Goal: Information Seeking & Learning: Learn about a topic

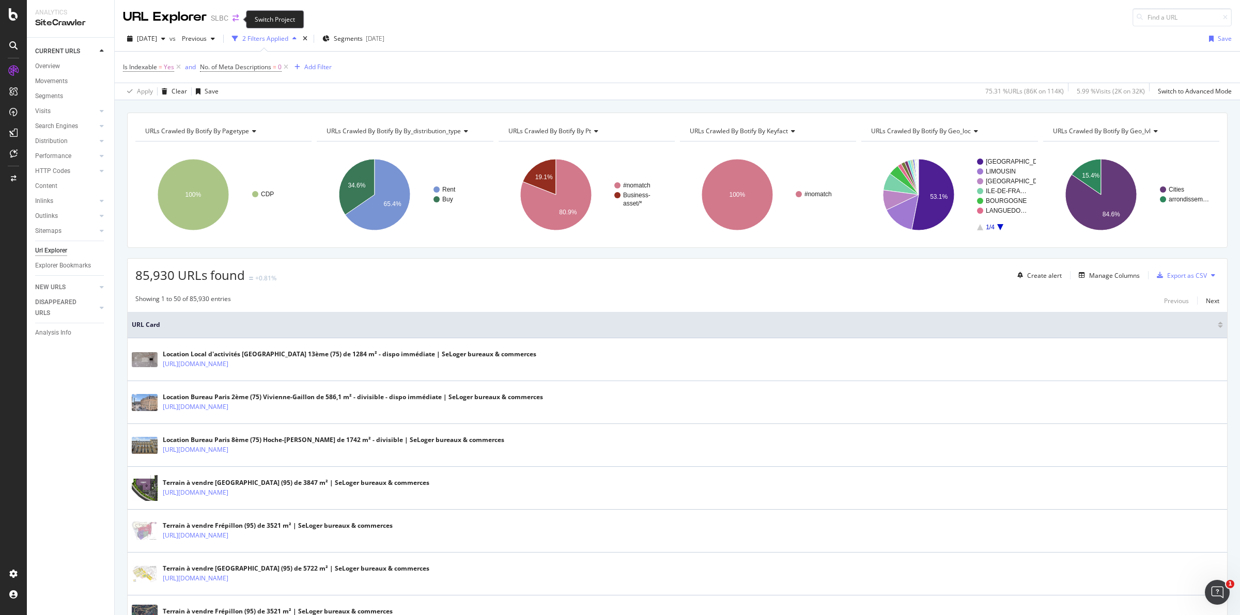
click at [238, 19] on icon "arrow-right-arrow-left" at bounding box center [235, 17] width 6 height 7
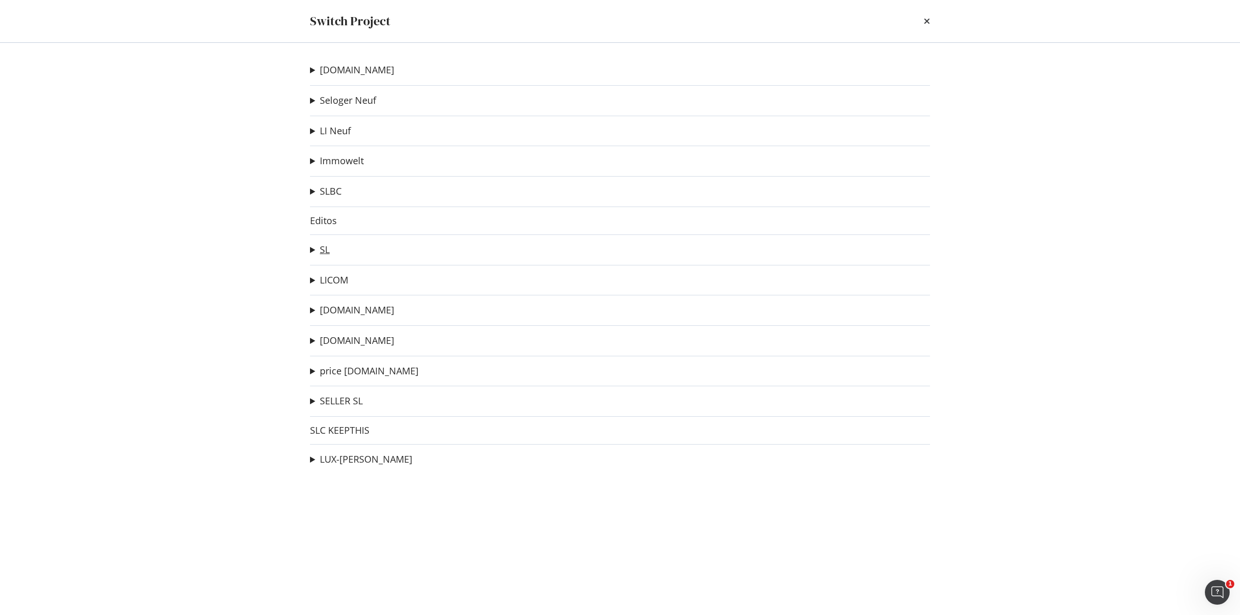
click at [321, 250] on link "SL" at bounding box center [325, 249] width 10 height 11
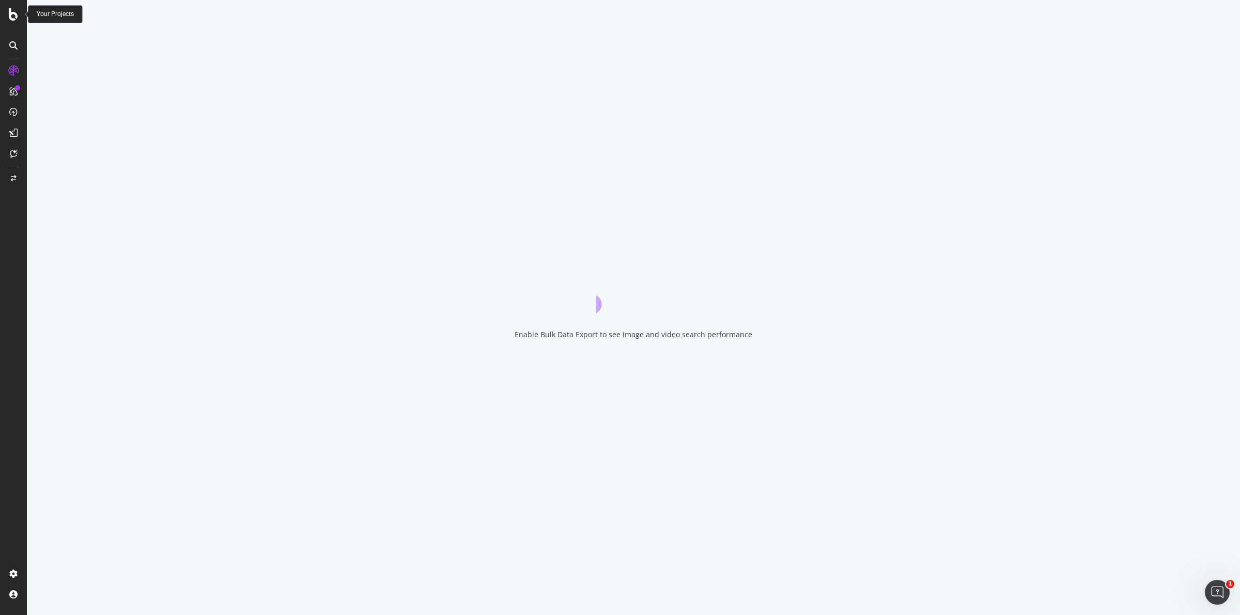
click at [17, 18] on icon at bounding box center [13, 14] width 9 height 12
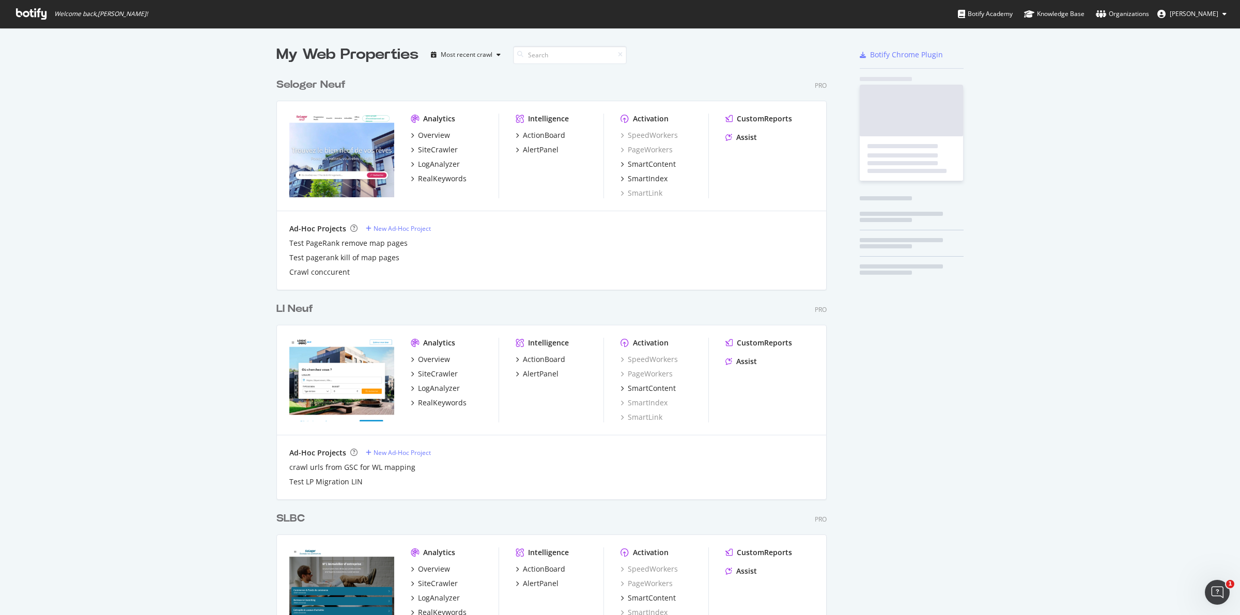
scroll to position [605, 1220]
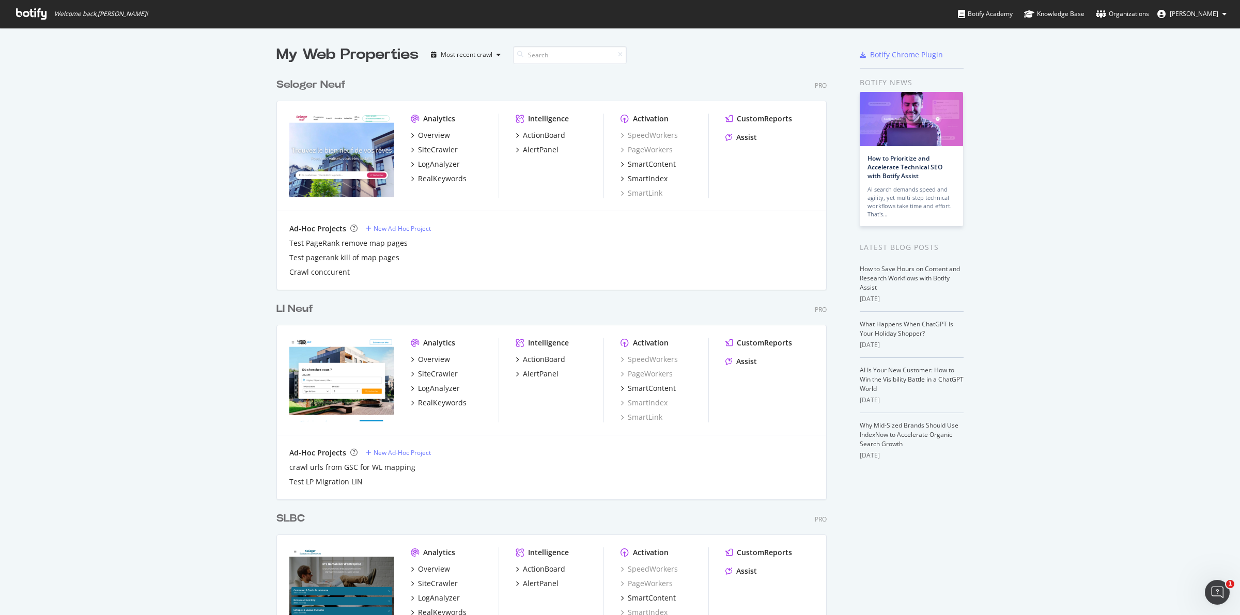
click at [555, 55] on input at bounding box center [570, 55] width 114 height 18
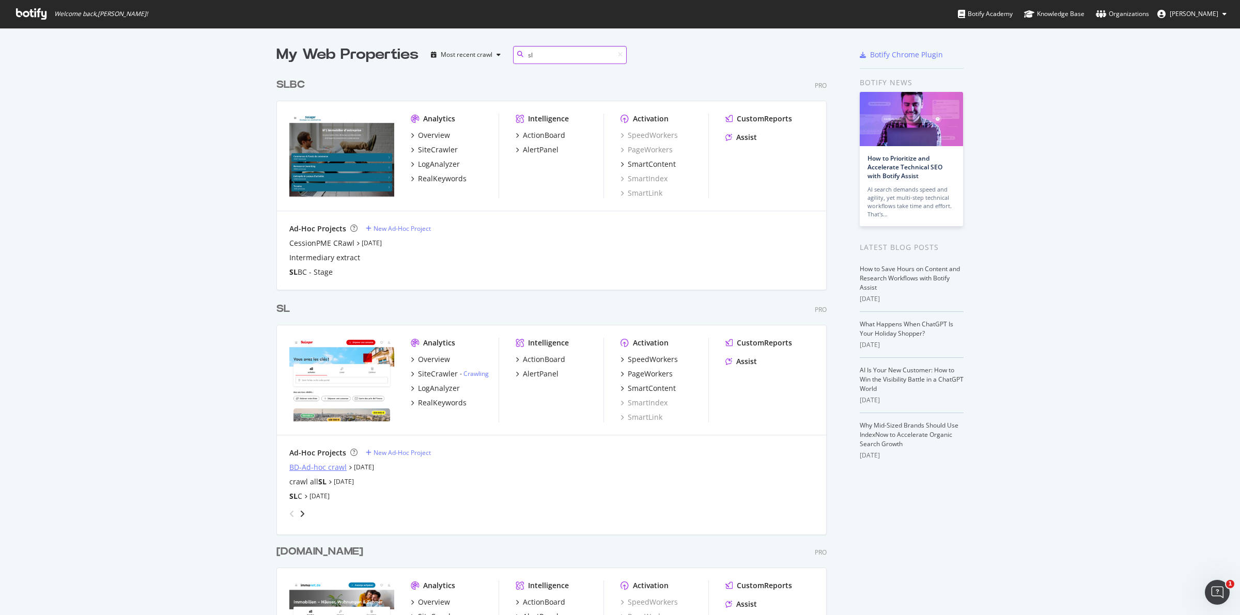
type input "sl"
click at [333, 466] on div "BD-Ad-hoc crawl" at bounding box center [317, 467] width 57 height 10
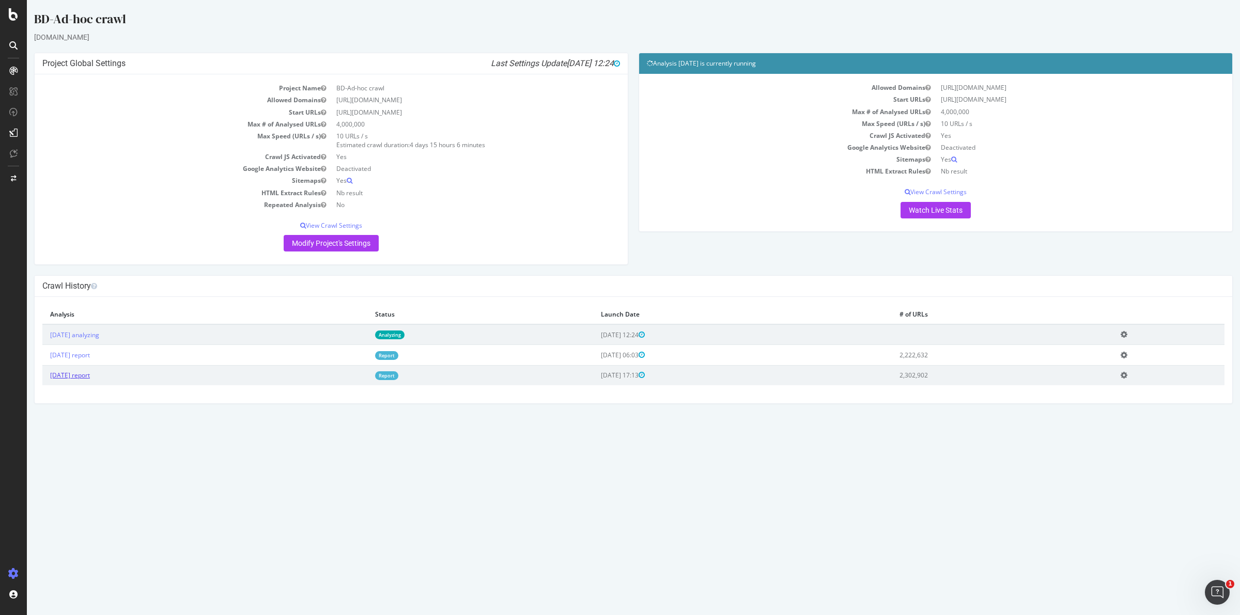
click at [90, 374] on link "[DATE] report" at bounding box center [70, 375] width 40 height 9
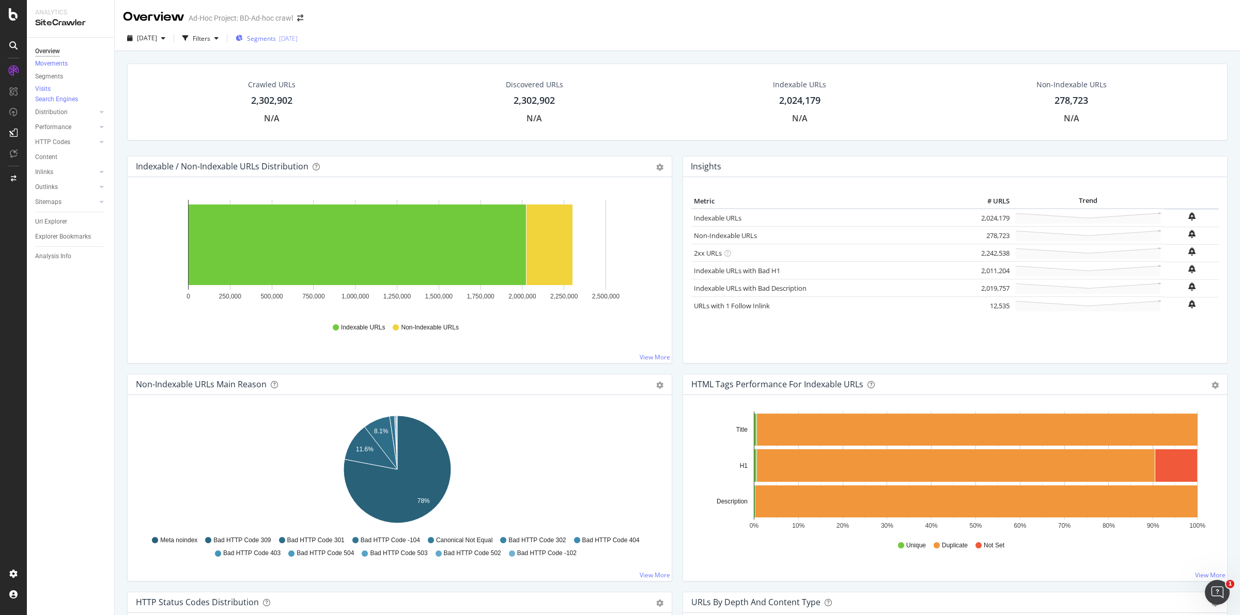
click at [276, 35] on span "Segments" at bounding box center [261, 38] width 29 height 9
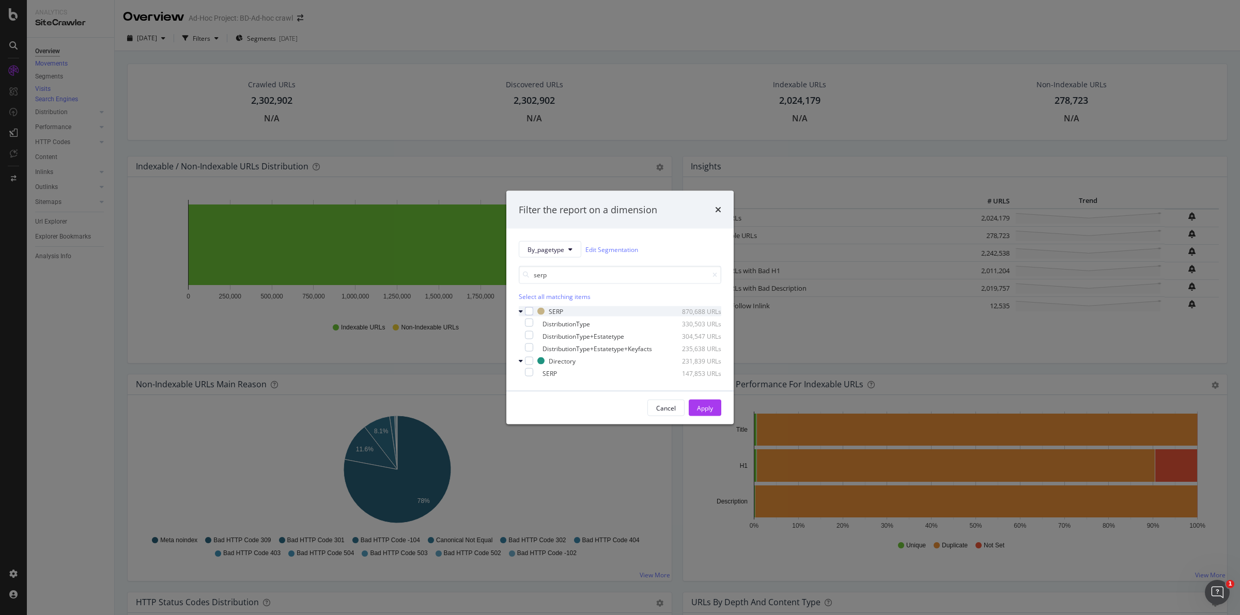
type input "serp"
click at [522, 310] on div "modal" at bounding box center [522, 311] width 6 height 10
click at [531, 308] on div "modal" at bounding box center [529, 311] width 8 height 8
click at [704, 412] on div "Apply" at bounding box center [705, 407] width 16 height 9
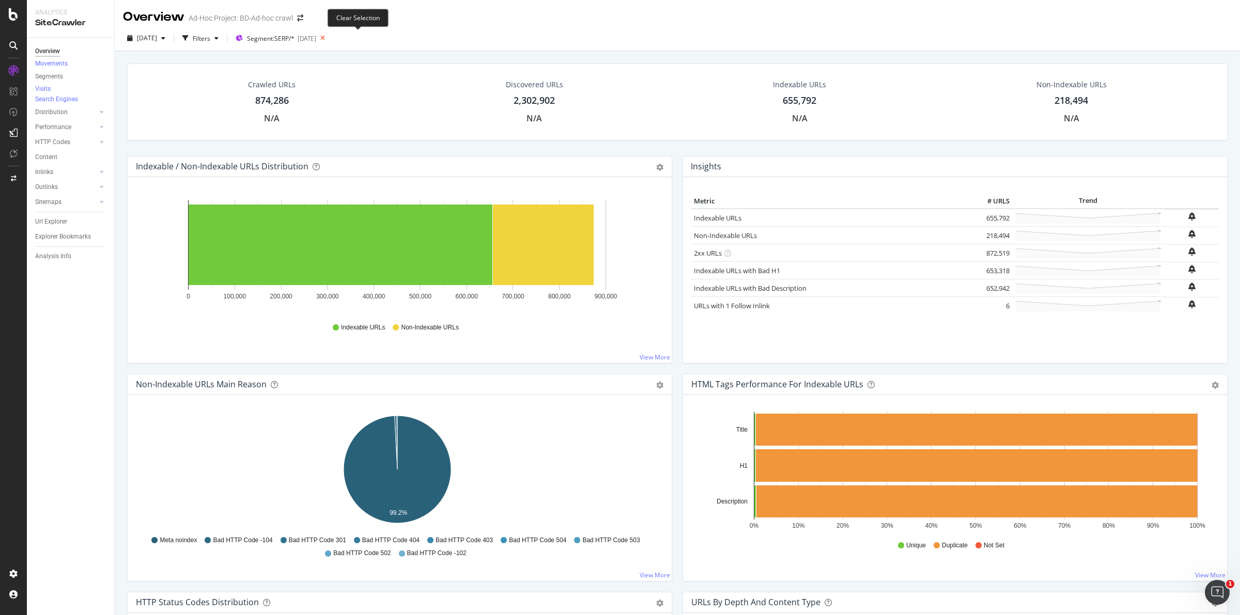
click at [329, 37] on icon at bounding box center [322, 38] width 13 height 14
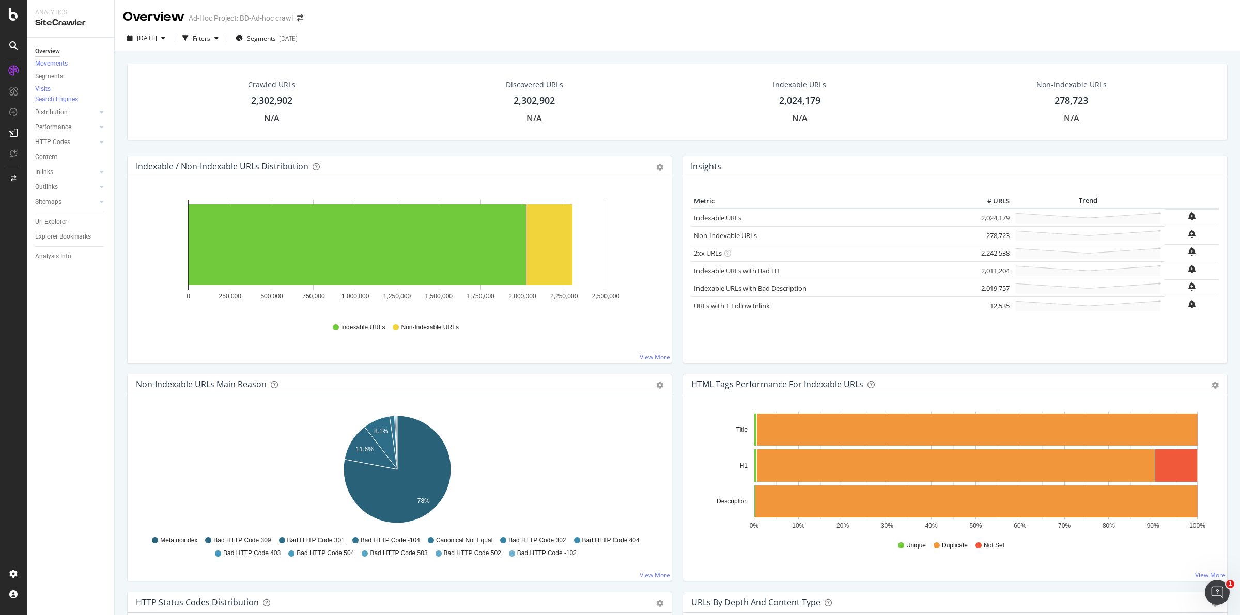
click at [51, 545] on div "Overview Movements Segments Visits Search Engines Distribution Top Charts Segme…" at bounding box center [70, 326] width 87 height 577
click at [84, 549] on div "Configure and access your website analyses" at bounding box center [93, 553] width 123 height 8
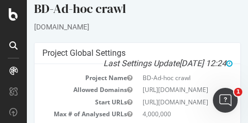
drag, startPoint x: 1228, startPoint y: 0, endPoint x: 190, endPoint y: 53, distance: 1039.0
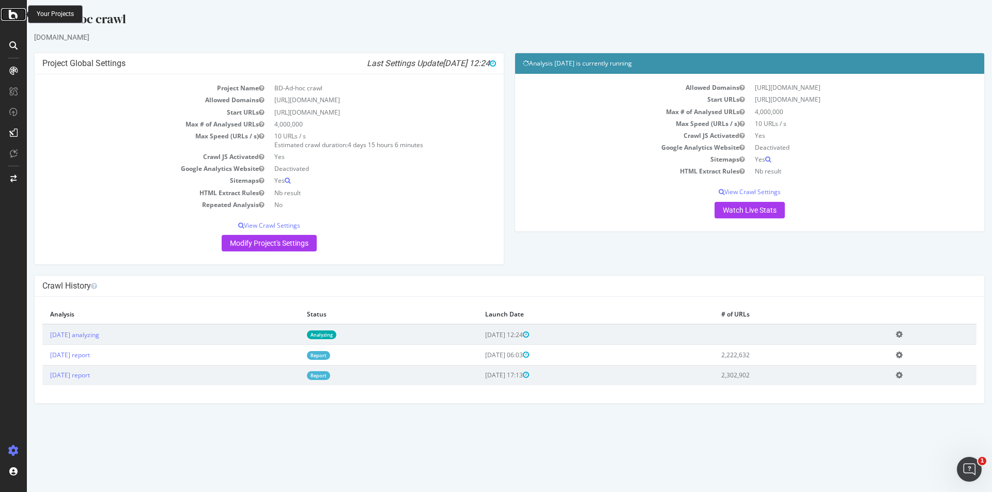
drag, startPoint x: 74, startPoint y: 1, endPoint x: 10, endPoint y: 11, distance: 65.0
click at [10, 11] on icon at bounding box center [13, 14] width 9 height 12
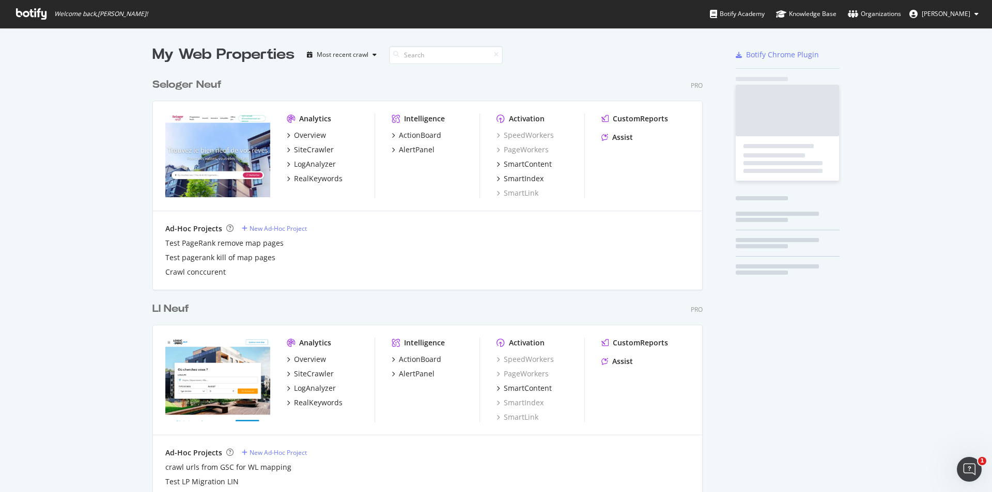
scroll to position [484, 976]
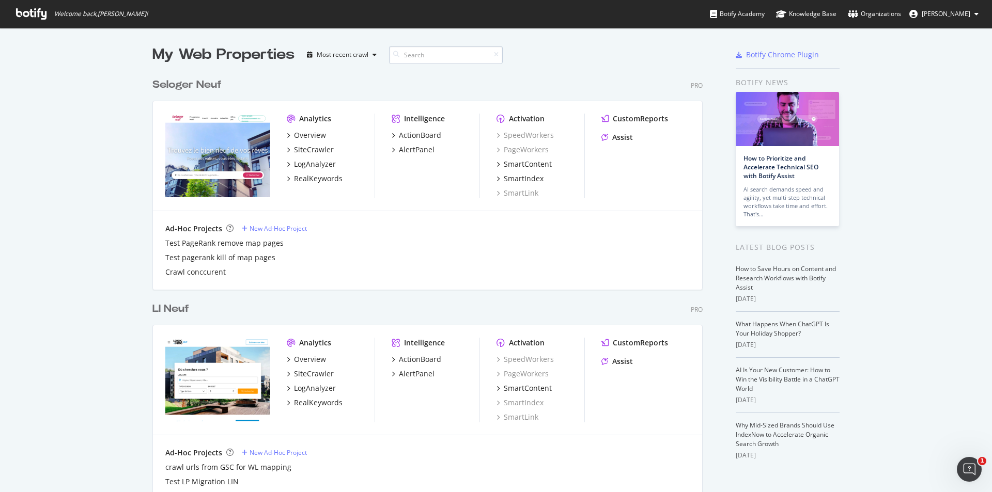
click at [423, 56] on input at bounding box center [446, 55] width 114 height 18
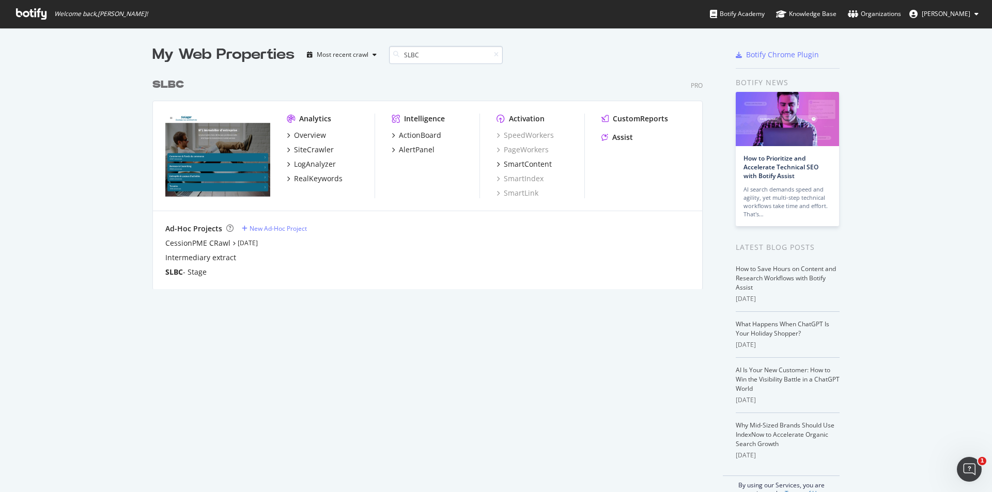
scroll to position [216, 551]
type input "SLBC"
click at [312, 165] on div "LogAnalyzer" at bounding box center [315, 164] width 42 height 10
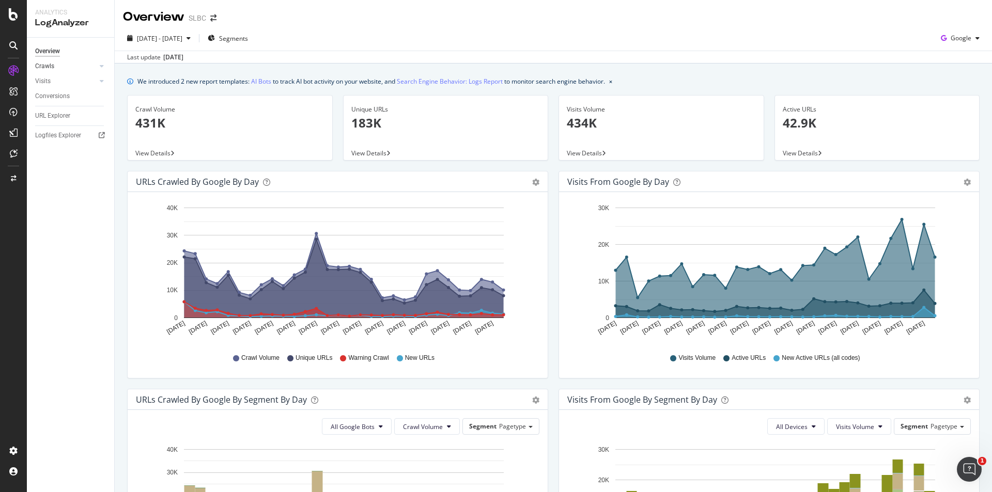
click at [96, 66] on div at bounding box center [91, 66] width 10 height 10
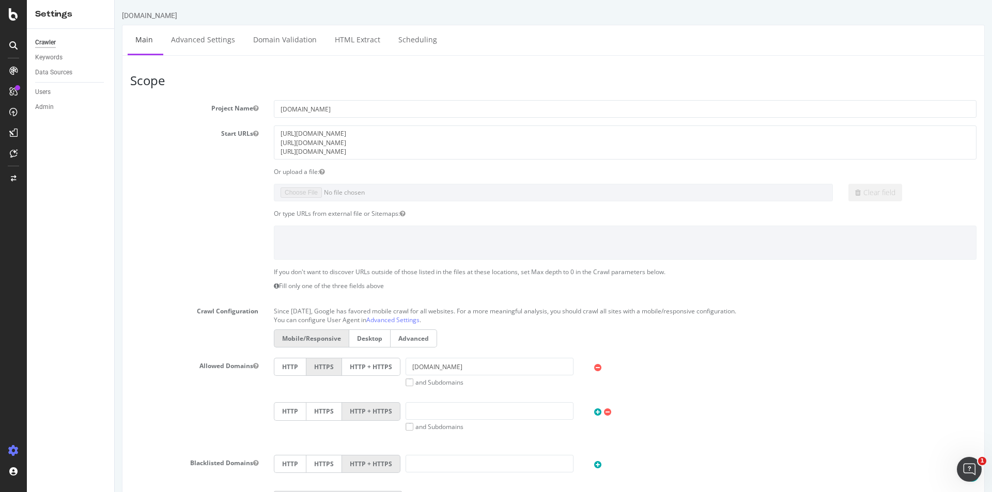
scroll to position [212, 0]
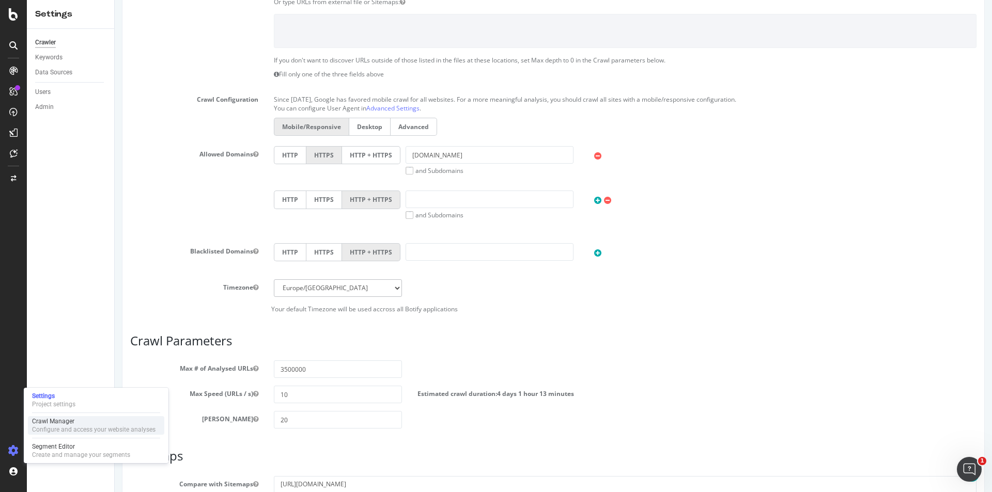
click at [81, 425] on div "Crawl Manager" at bounding box center [93, 421] width 123 height 8
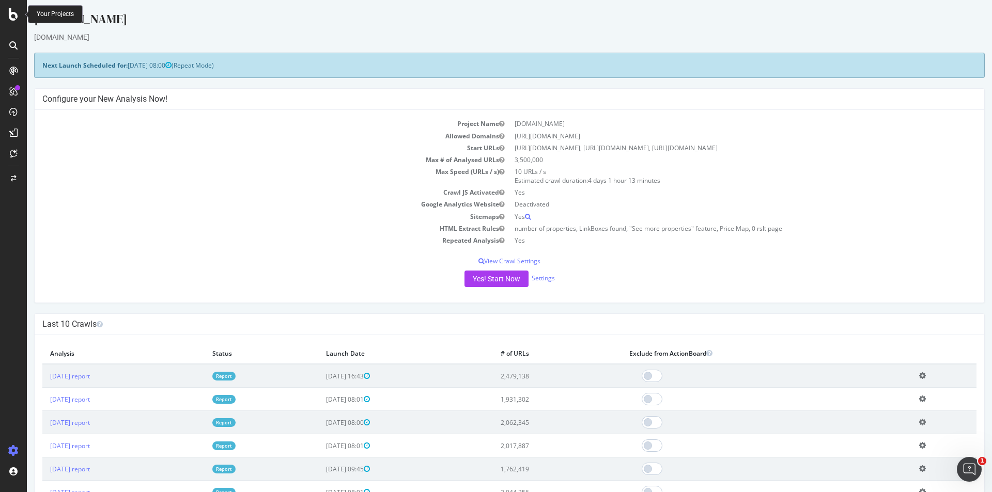
click at [17, 13] on icon at bounding box center [13, 14] width 9 height 12
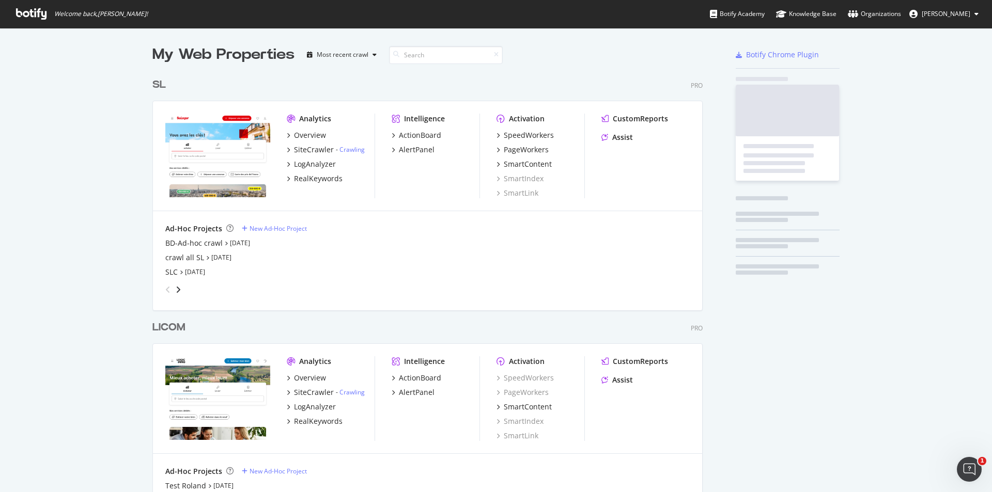
scroll to position [484, 976]
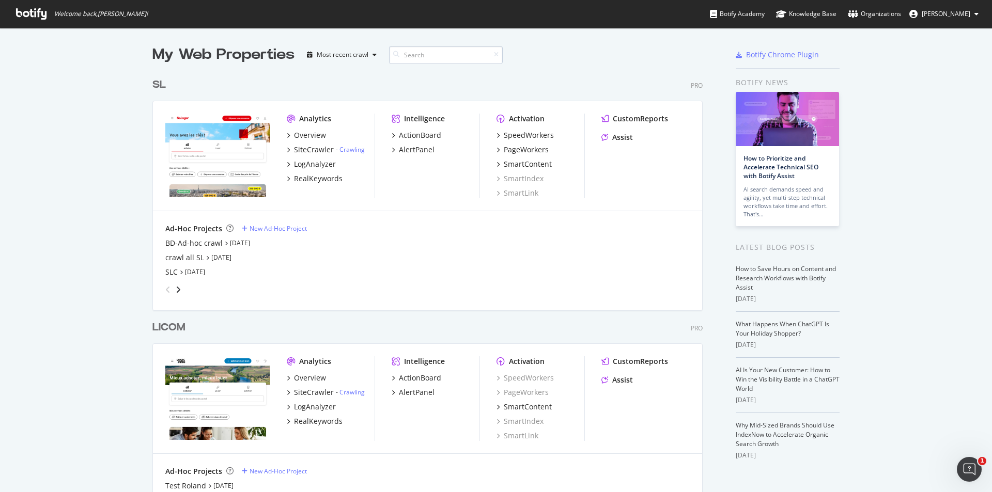
click at [414, 53] on input at bounding box center [446, 55] width 114 height 18
click at [207, 245] on div "BD-Ad-hoc crawl" at bounding box center [193, 243] width 57 height 10
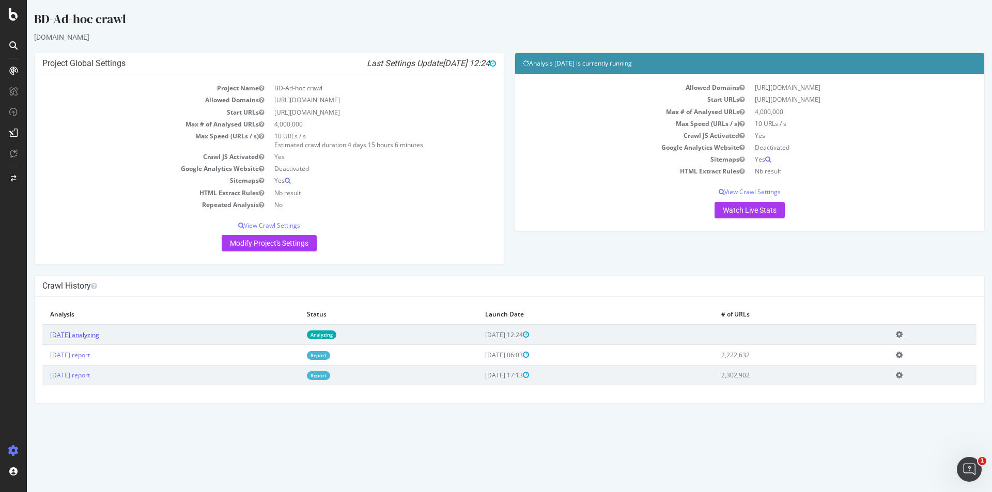
click at [97, 334] on link "[DATE] analyzing" at bounding box center [74, 335] width 49 height 9
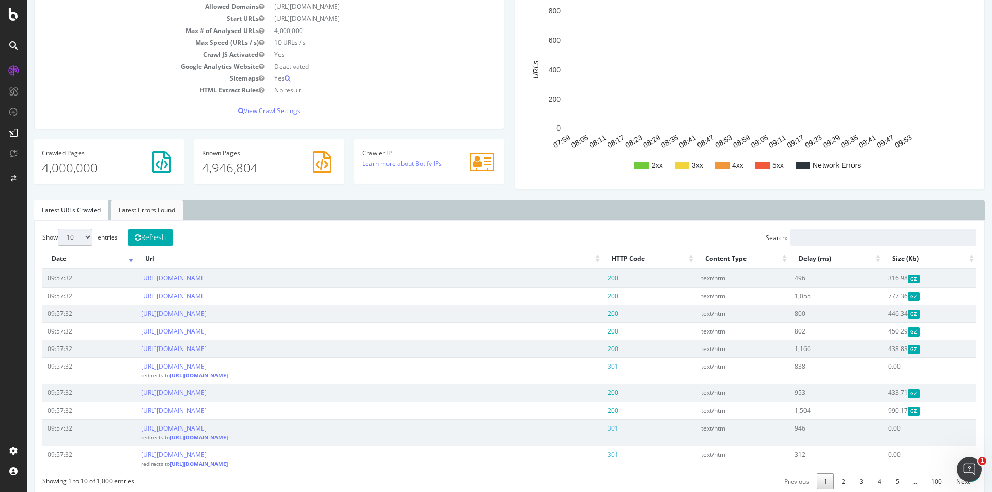
scroll to position [114, 0]
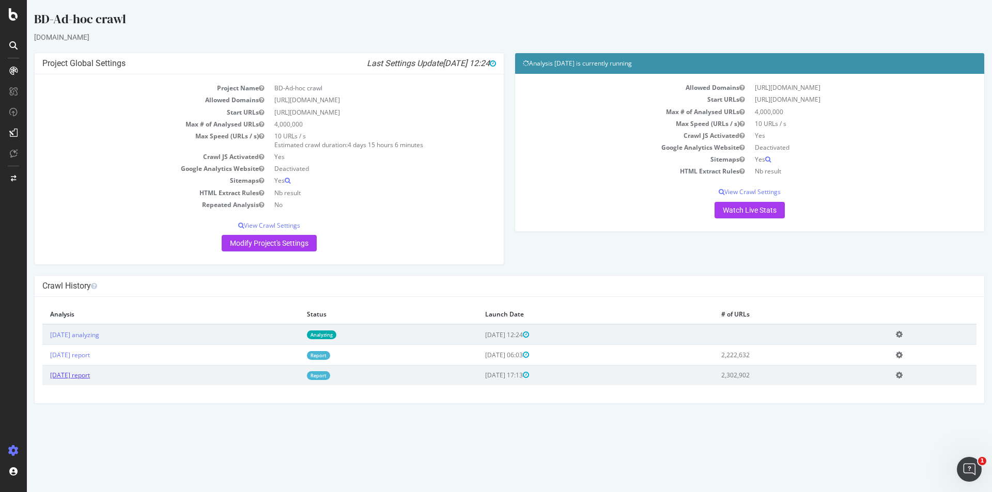
click at [90, 378] on link "[DATE] report" at bounding box center [70, 375] width 40 height 9
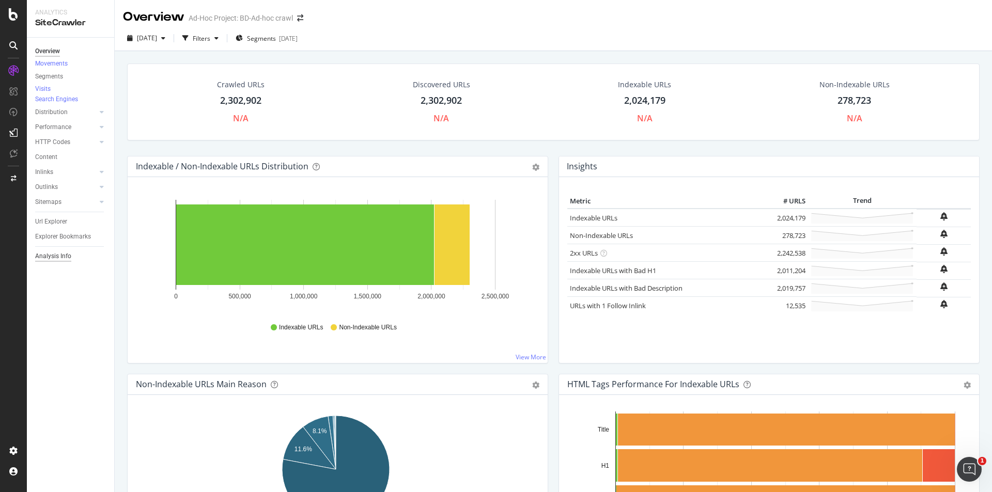
click at [60, 262] on div "Analysis Info" at bounding box center [53, 256] width 36 height 11
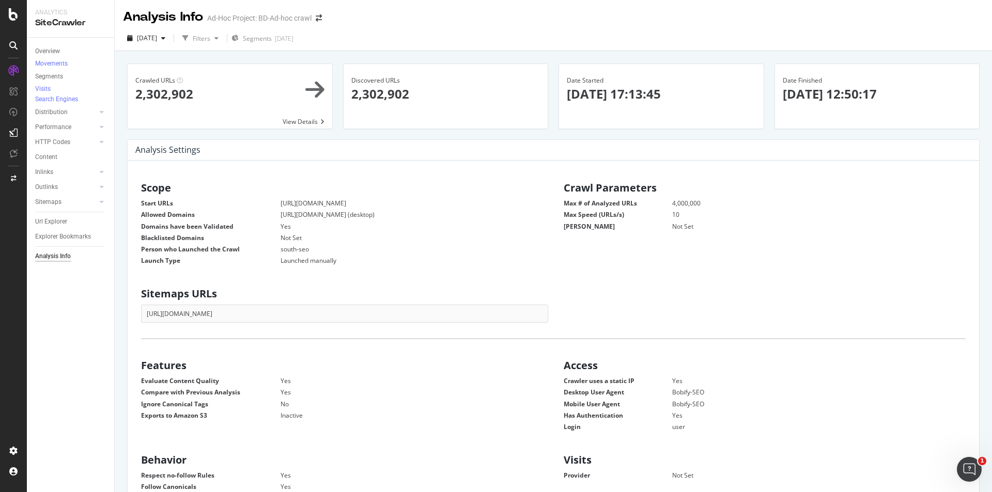
scroll to position [157, 394]
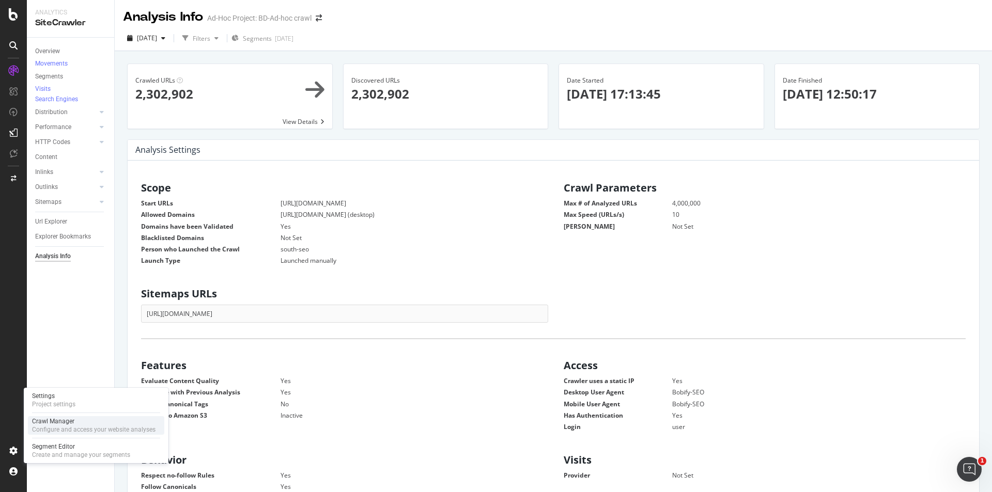
click at [51, 425] on div "Crawl Manager" at bounding box center [93, 421] width 123 height 8
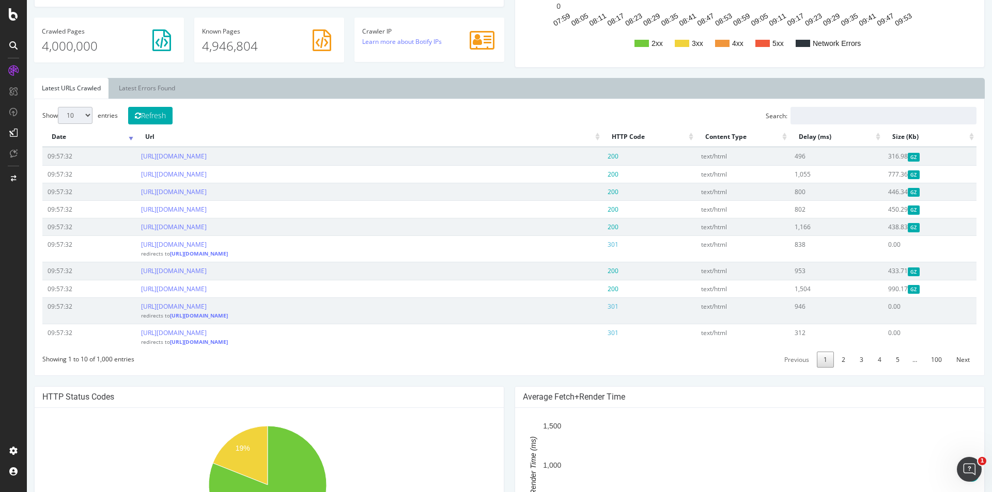
scroll to position [310, 0]
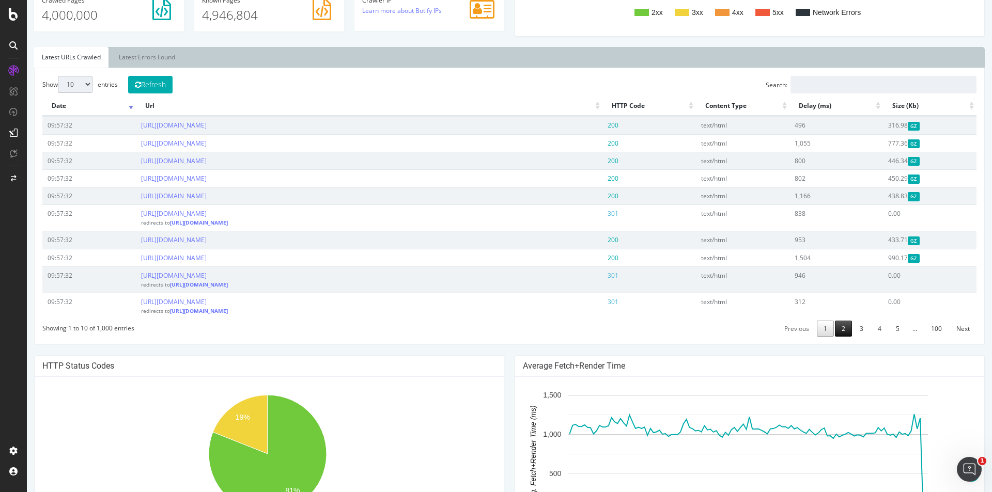
click at [837, 332] on link "2" at bounding box center [843, 329] width 17 height 16
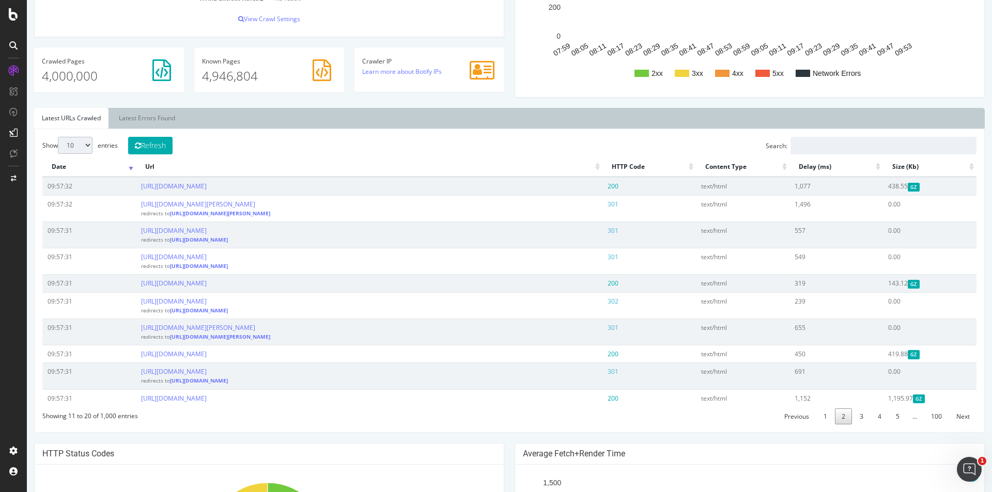
scroll to position [305, 0]
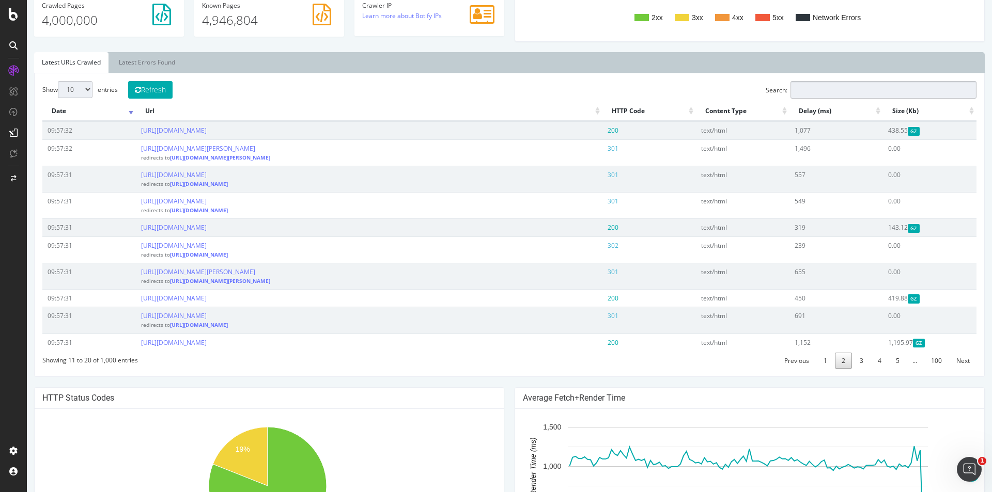
click at [844, 90] on input "Search:" at bounding box center [883, 90] width 186 height 18
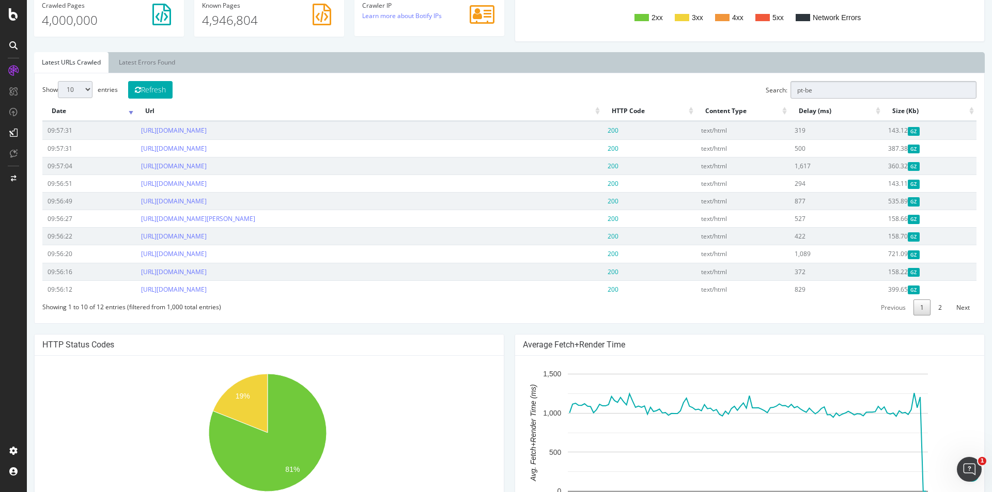
type input "pt-be"
click at [584, 88] on div "Show 10 25 50 100 entries Refresh Search: pt-be Date Url HTTP Code Content Type…" at bounding box center [509, 198] width 934 height 234
click at [574, 84] on div "Show 10 25 50 100 entries Refresh Search: pt-be Date Url HTTP Code Content Type…" at bounding box center [509, 198] width 934 height 234
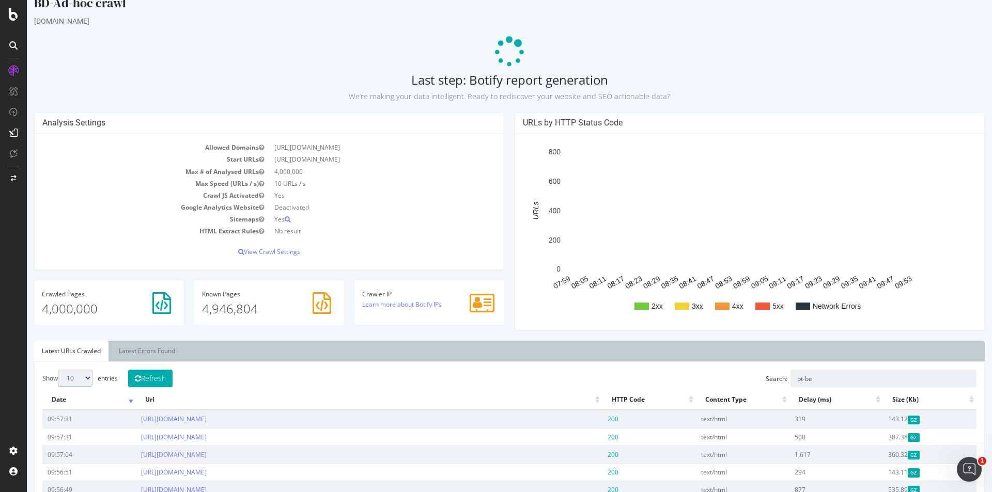
scroll to position [0, 0]
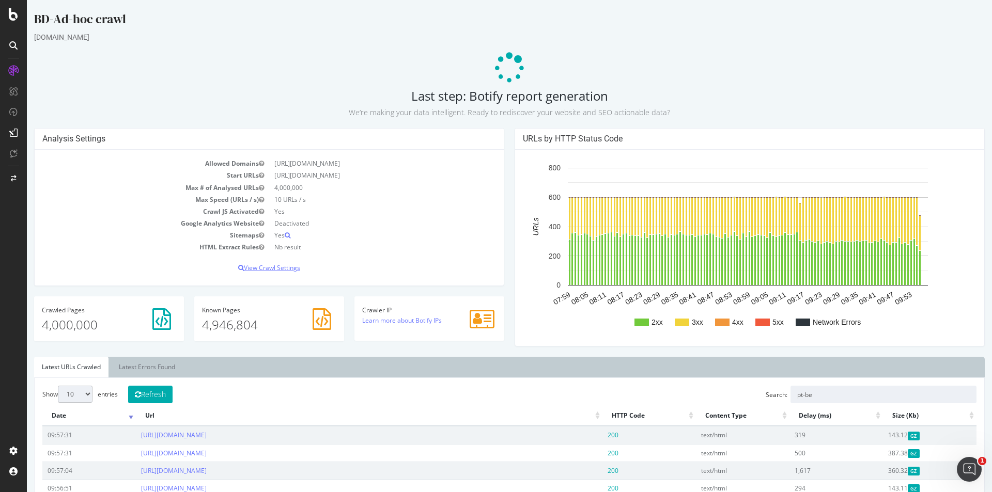
click at [280, 272] on p "View Crawl Settings" at bounding box center [268, 267] width 453 height 9
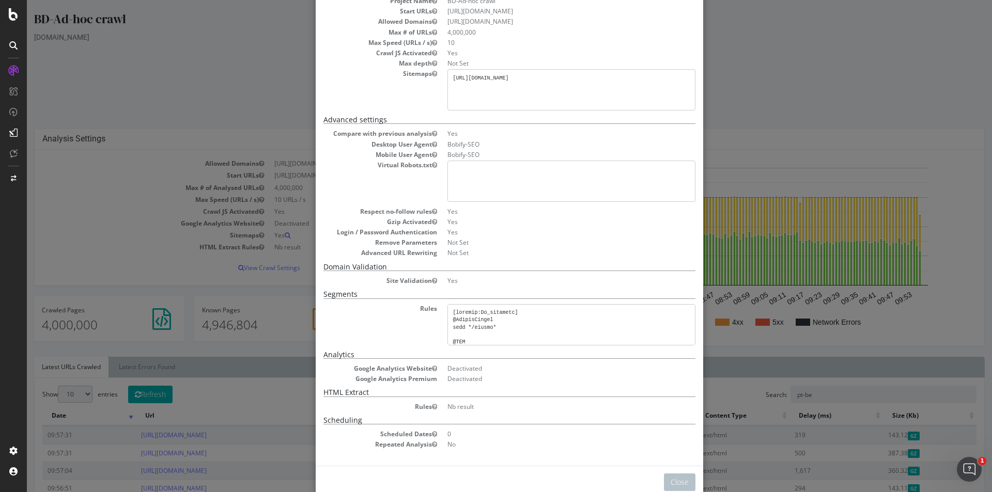
scroll to position [94, 0]
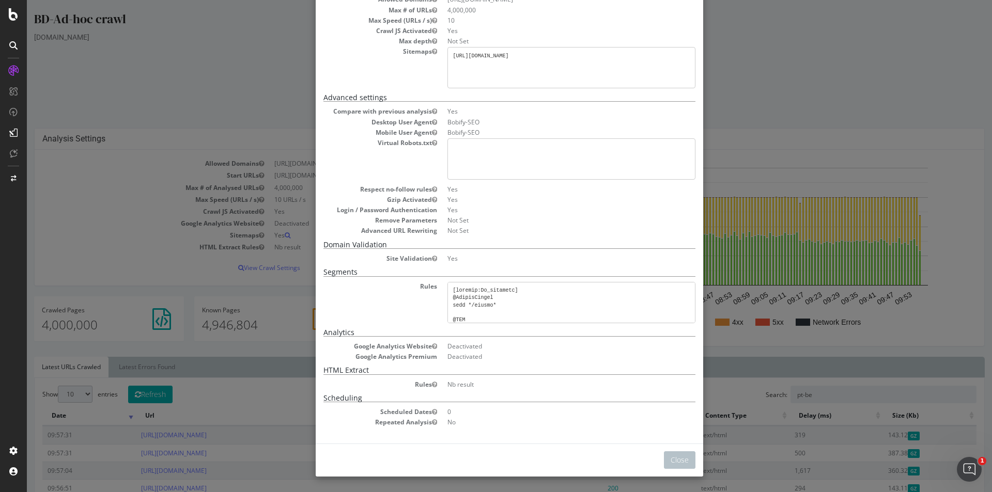
click at [774, 98] on div "× Close Analysis Settings Main Project Name BD-Ad-hoc crawl Start URLs https://…" at bounding box center [509, 246] width 965 height 492
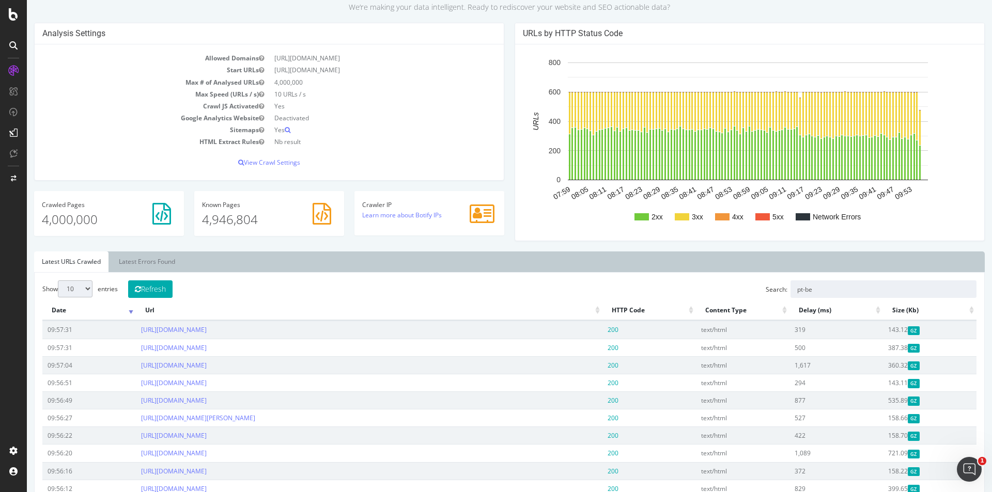
scroll to position [0, 0]
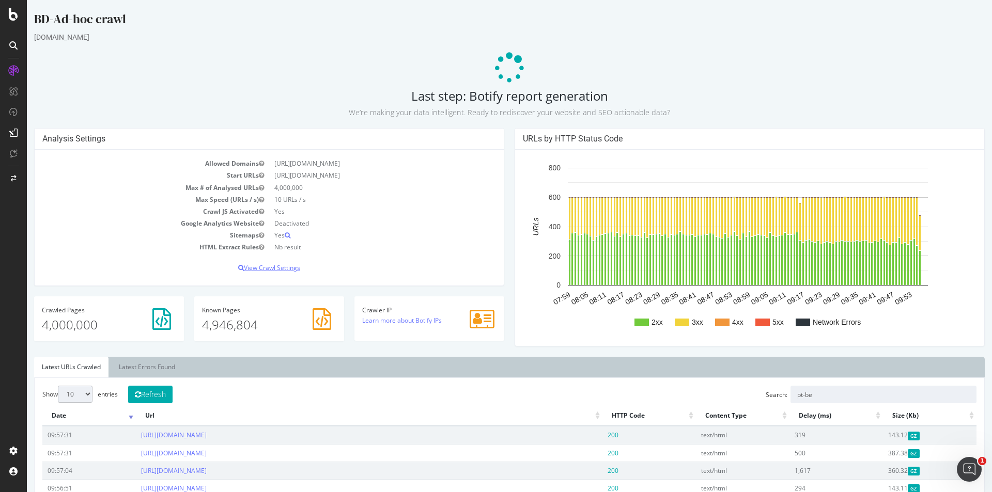
click at [287, 270] on p "View Crawl Settings" at bounding box center [268, 267] width 453 height 9
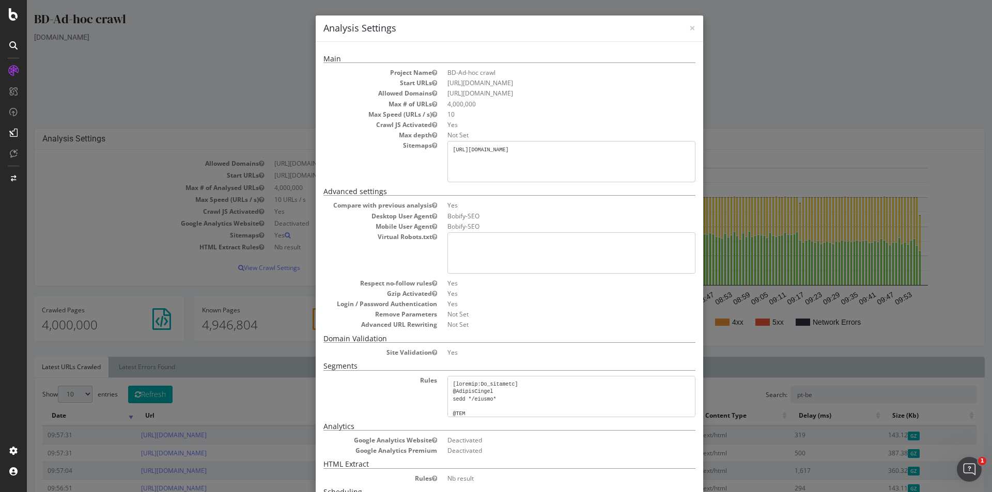
scroll to position [94, 0]
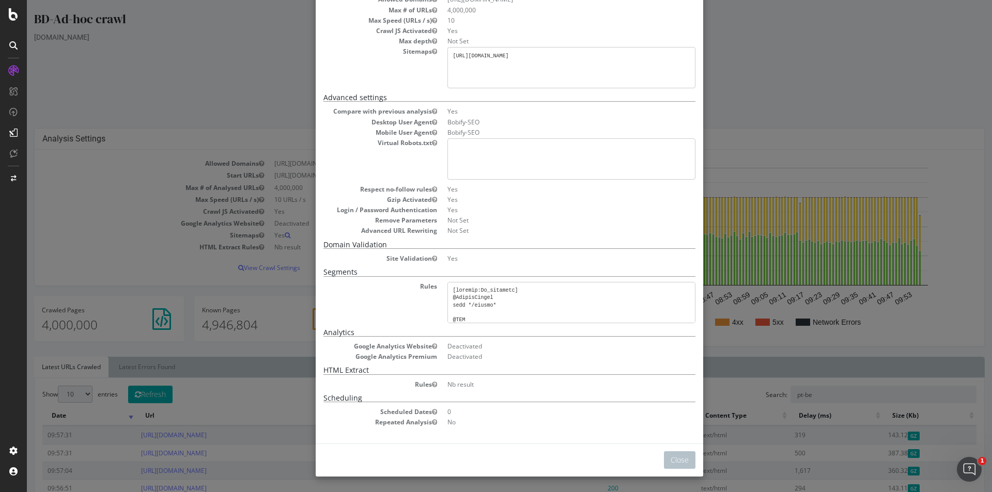
click at [914, 339] on div "× Close Analysis Settings Main Project Name BD-Ad-hoc crawl Start URLs https://…" at bounding box center [509, 246] width 965 height 492
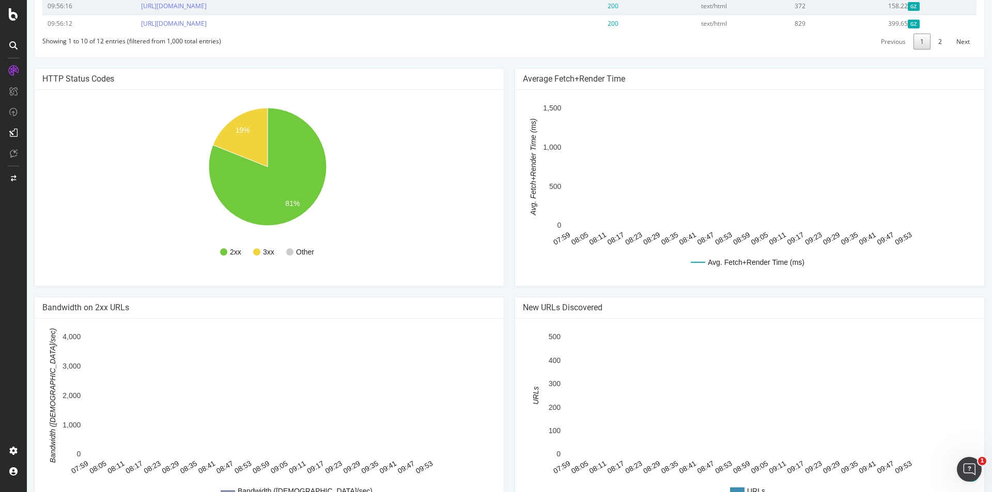
scroll to position [553, 0]
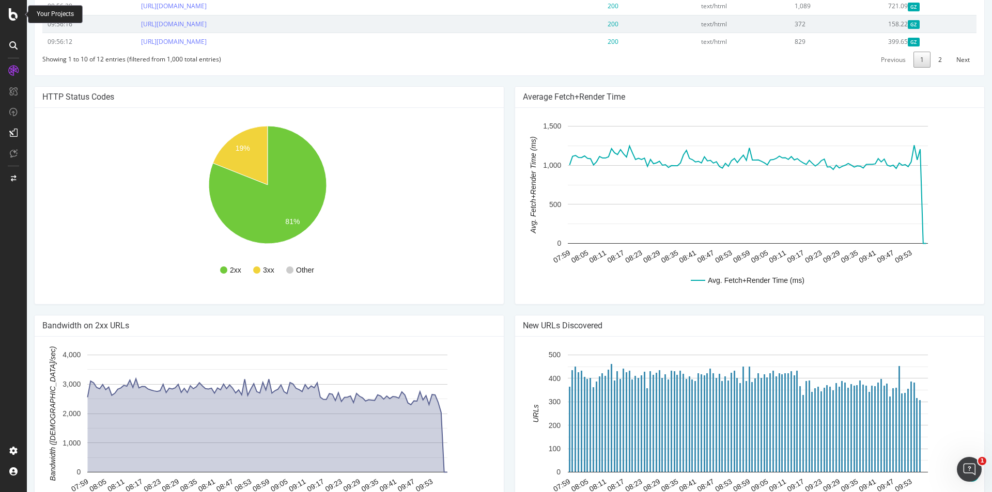
click at [19, 13] on div at bounding box center [13, 14] width 25 height 12
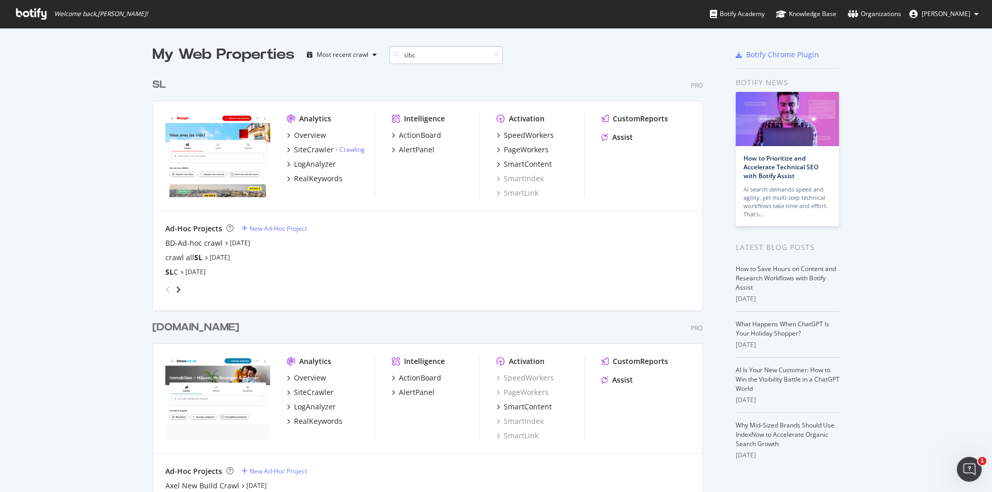
scroll to position [216, 551]
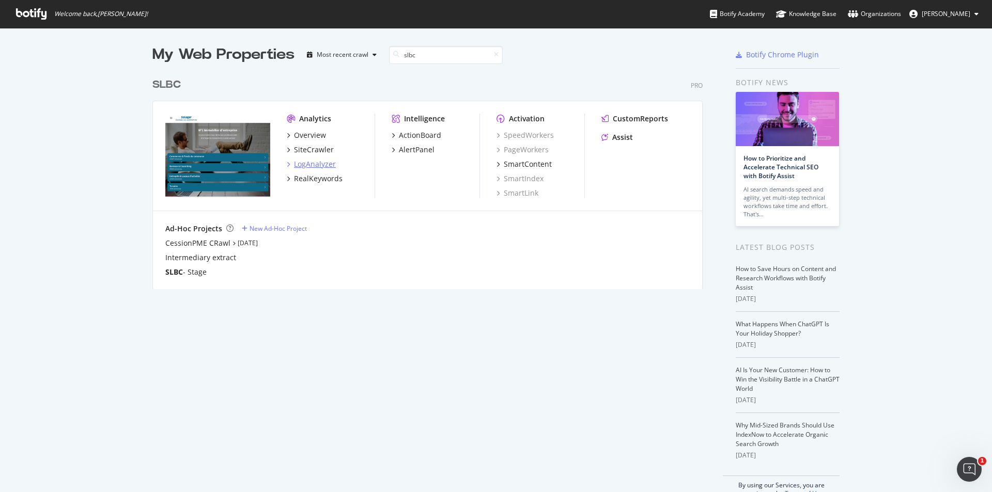
type input "slbc"
click at [326, 164] on div "LogAnalyzer" at bounding box center [315, 164] width 42 height 10
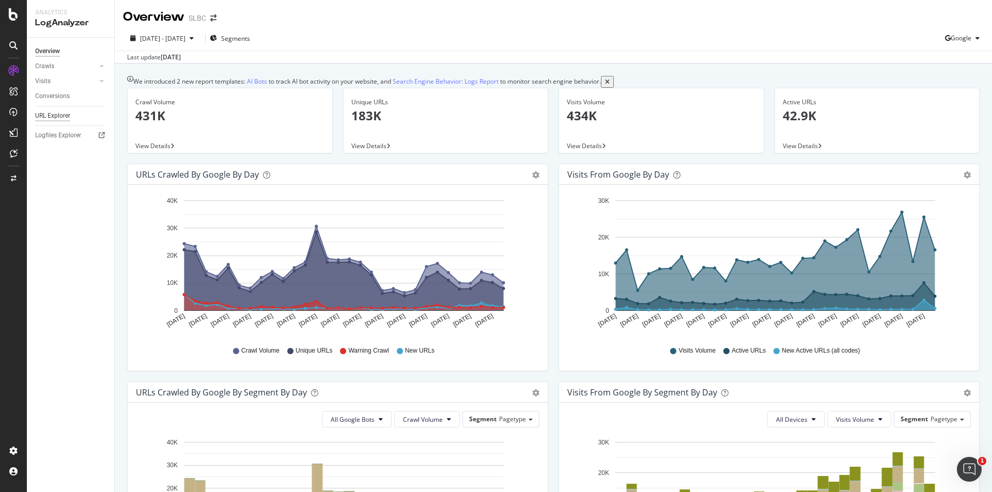
click at [54, 114] on div "URL Explorer" at bounding box center [52, 116] width 35 height 11
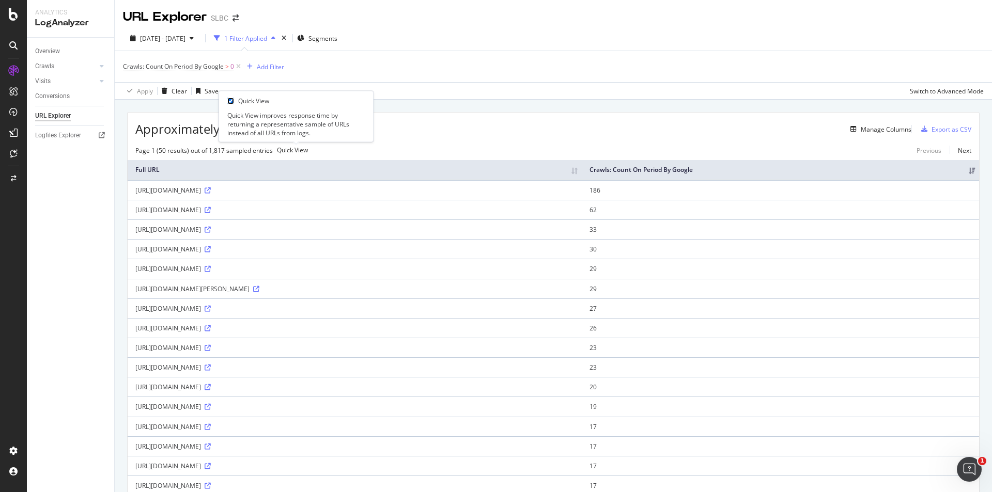
click at [234, 98] on input "checkbox" at bounding box center [230, 101] width 7 height 7
checkbox input "true"
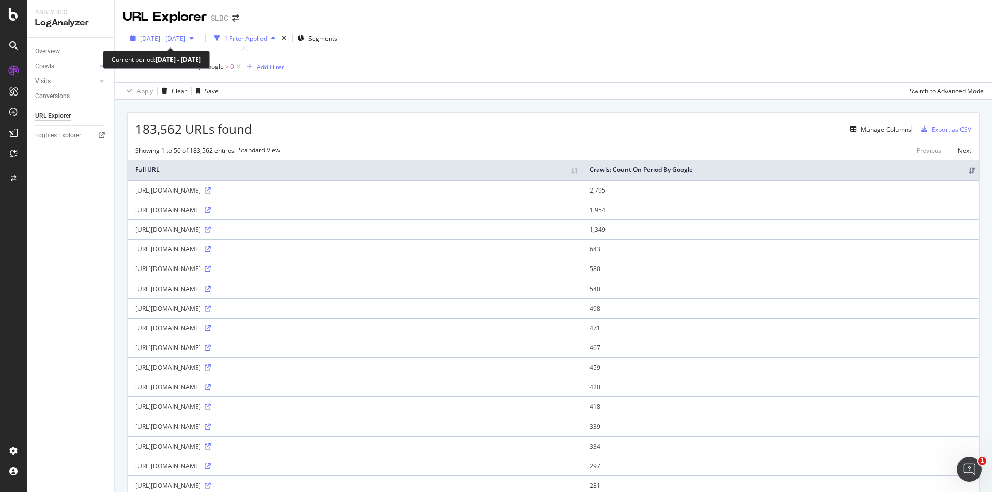
click at [185, 40] on span "2025 Aug. 7th - Sep. 5th" at bounding box center [162, 38] width 45 height 9
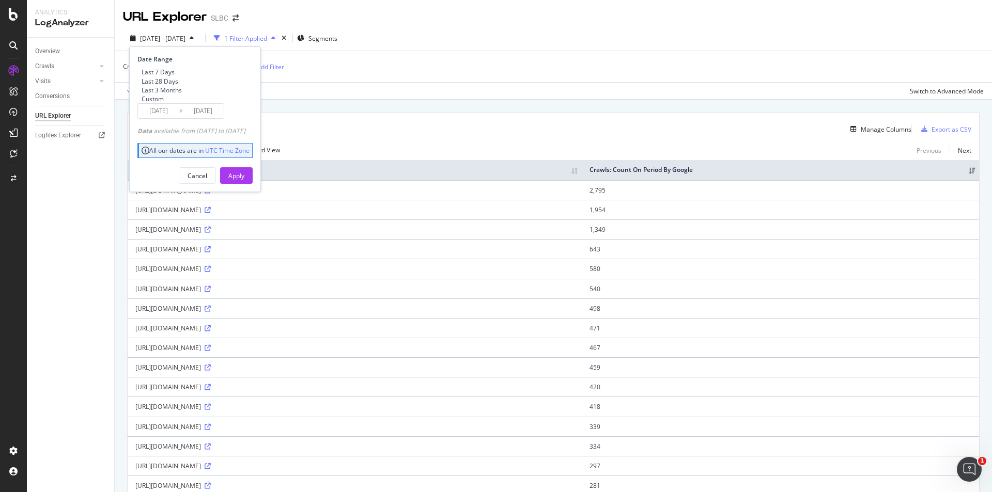
click at [440, 94] on div "Apply Clear Save Switch to Advanced Mode" at bounding box center [553, 90] width 877 height 17
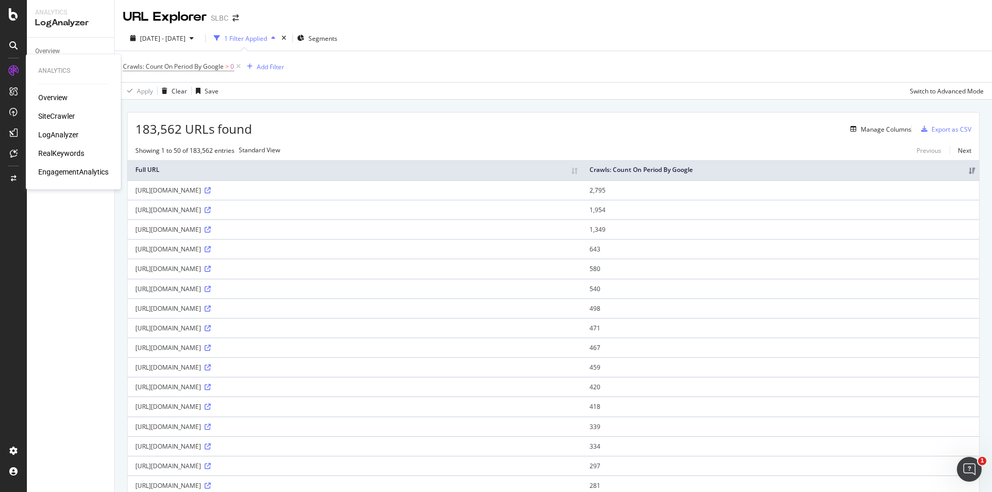
click at [59, 111] on div "Overview SiteCrawler LogAnalyzer RealKeywords EngagementAnalytics" at bounding box center [73, 134] width 70 height 85
click at [58, 116] on div "SiteCrawler" at bounding box center [56, 116] width 37 height 10
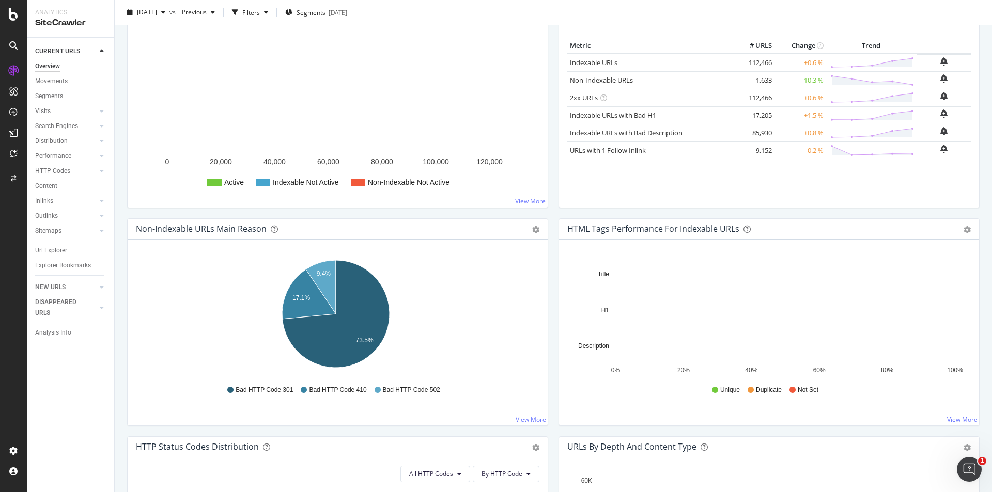
scroll to position [207, 0]
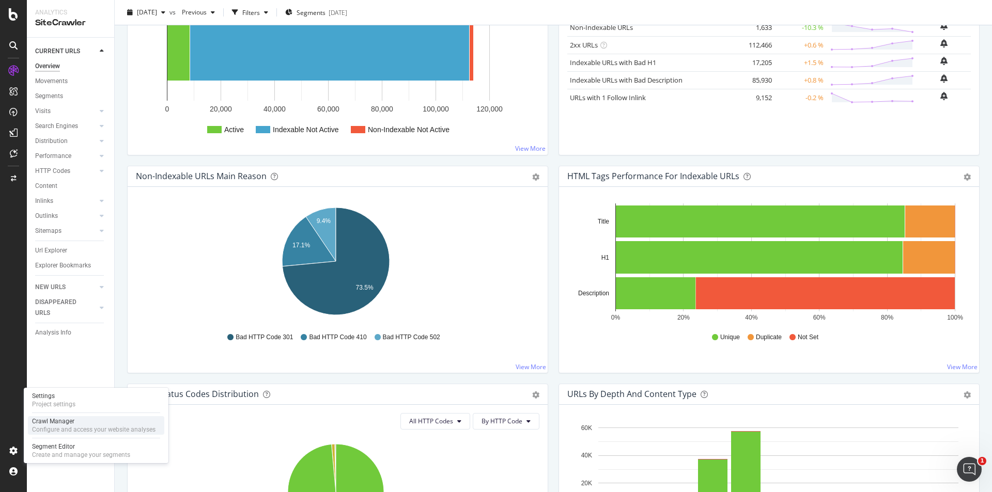
click at [69, 421] on div "Crawl Manager" at bounding box center [93, 421] width 123 height 8
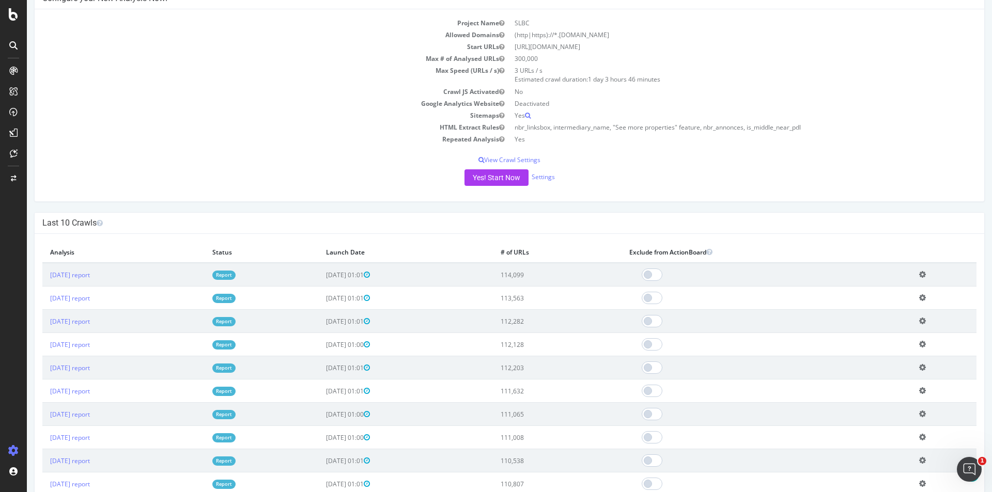
scroll to position [155, 0]
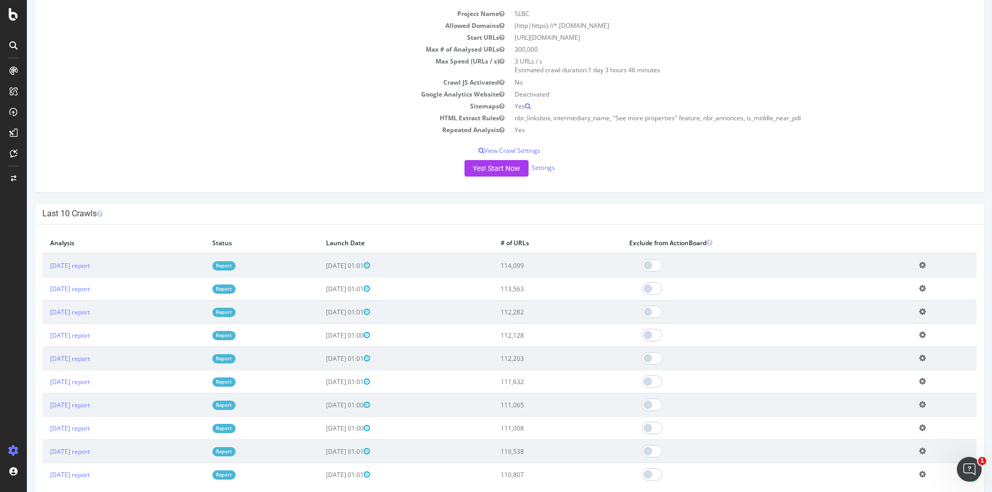
click at [919, 265] on icon at bounding box center [922, 265] width 7 height 8
click at [876, 283] on link "Add name" at bounding box center [884, 281] width 83 height 14
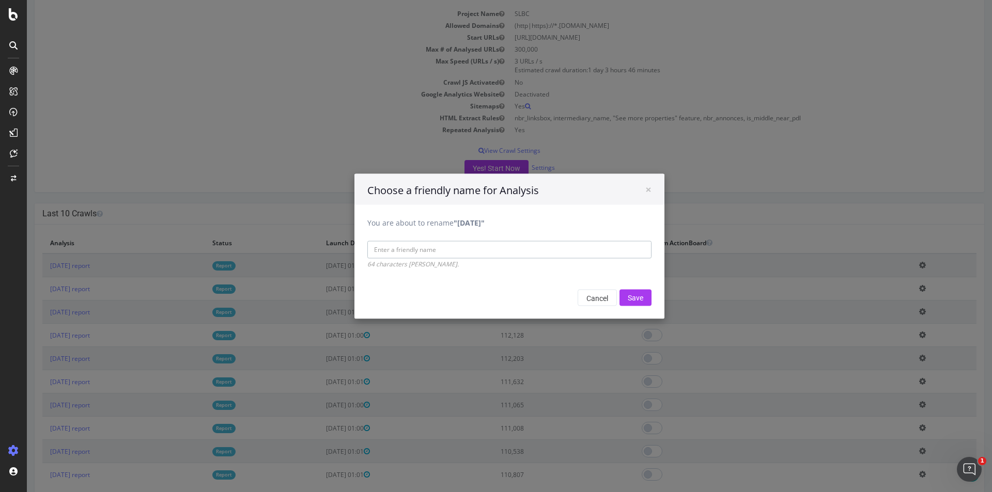
click at [456, 250] on input "You are about to rename "2025 Sep. 6th"" at bounding box center [509, 250] width 284 height 18
type input "R"
type input "Fix Pagination, transaction type name on SLB"
click at [634, 296] on input "Save" at bounding box center [635, 297] width 32 height 17
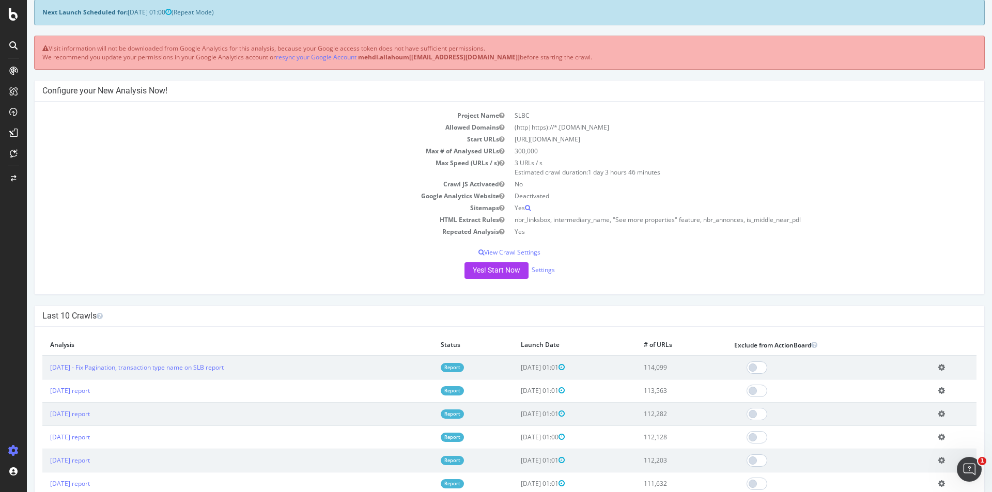
scroll to position [0, 0]
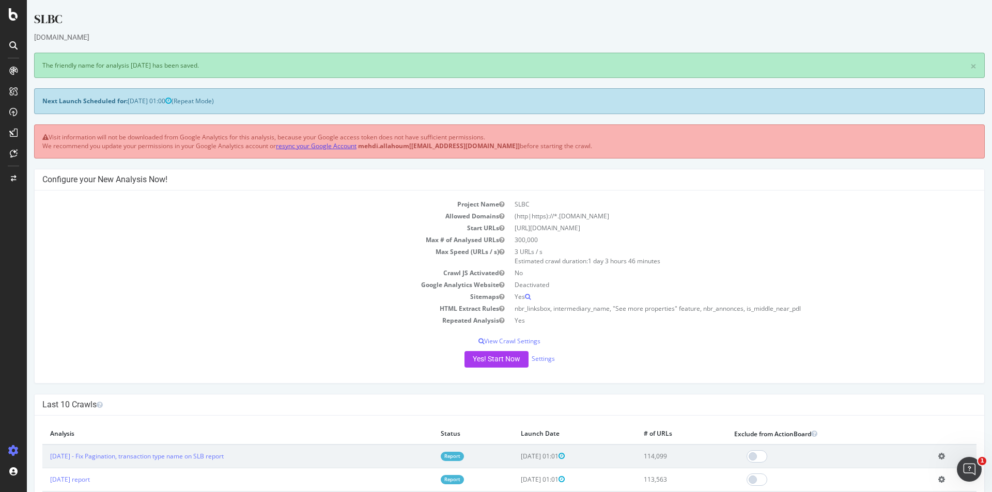
click at [317, 146] on link "resync your Google Account" at bounding box center [316, 146] width 81 height 9
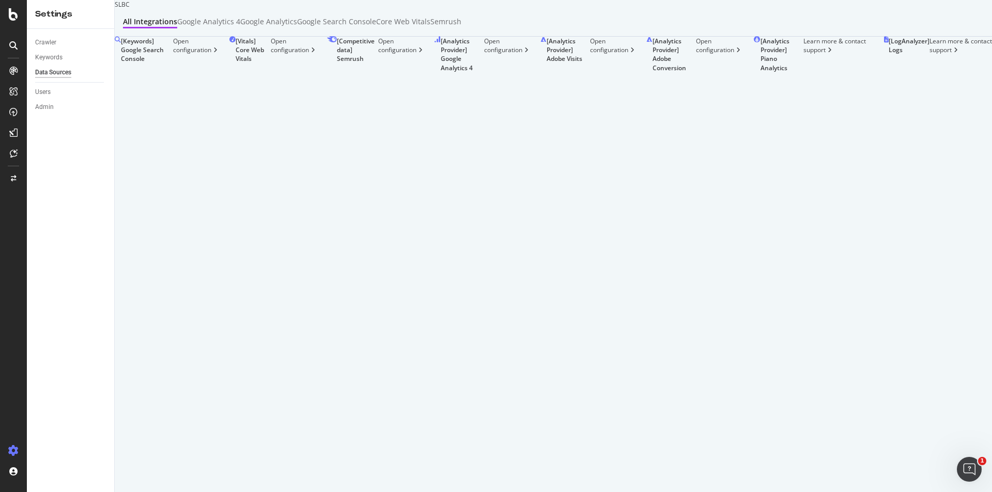
click at [198, 72] on div "Open configuration" at bounding box center [197, 55] width 49 height 36
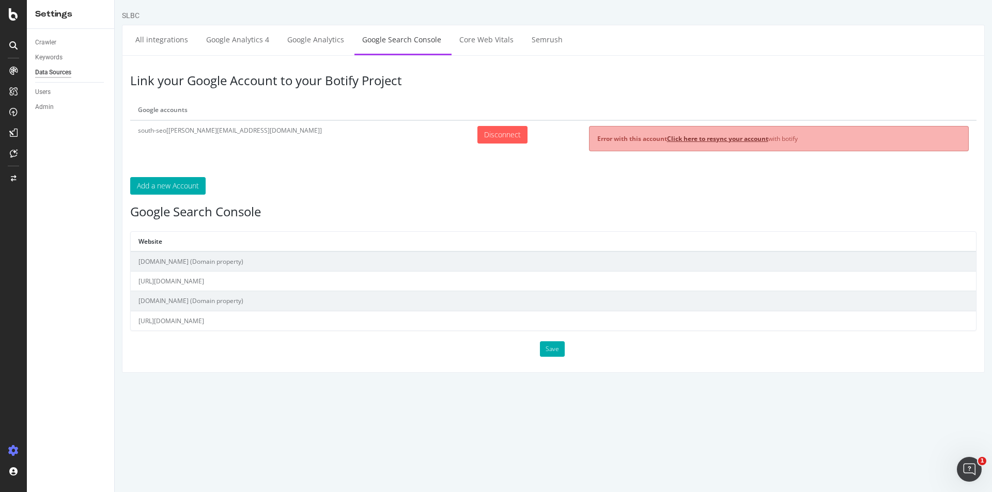
click at [681, 138] on link "Click here to resync your account" at bounding box center [717, 138] width 101 height 9
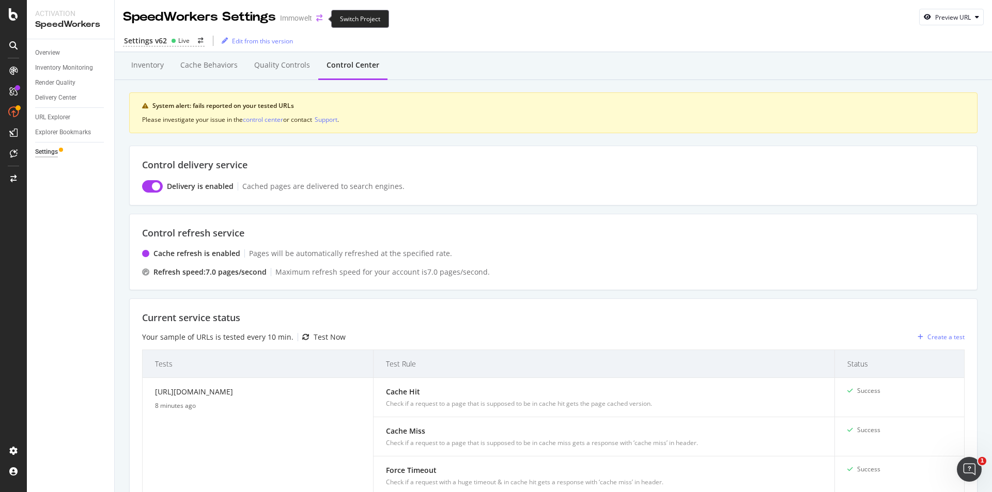
click at [318, 19] on icon "arrow-right-arrow-left" at bounding box center [319, 17] width 6 height 7
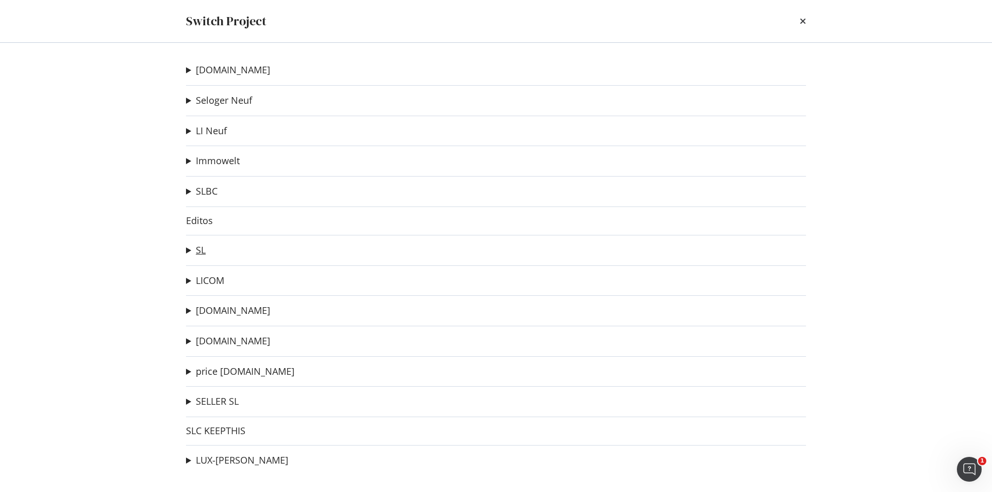
click at [202, 249] on link "SL" at bounding box center [201, 250] width 10 height 11
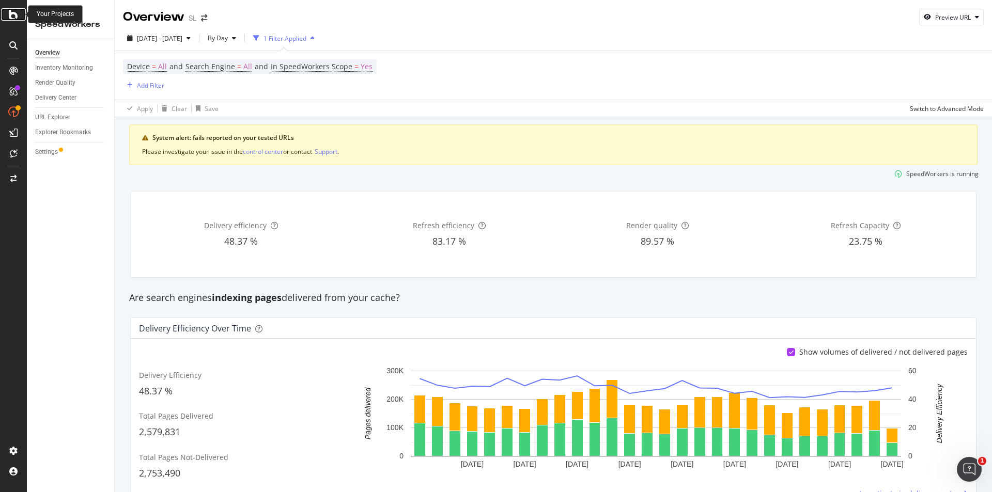
click at [7, 16] on div at bounding box center [13, 14] width 25 height 12
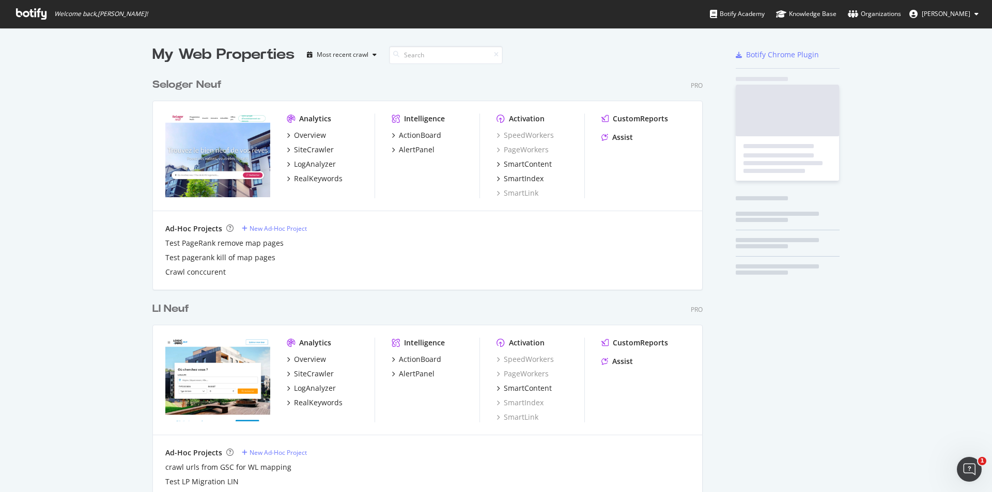
scroll to position [484, 976]
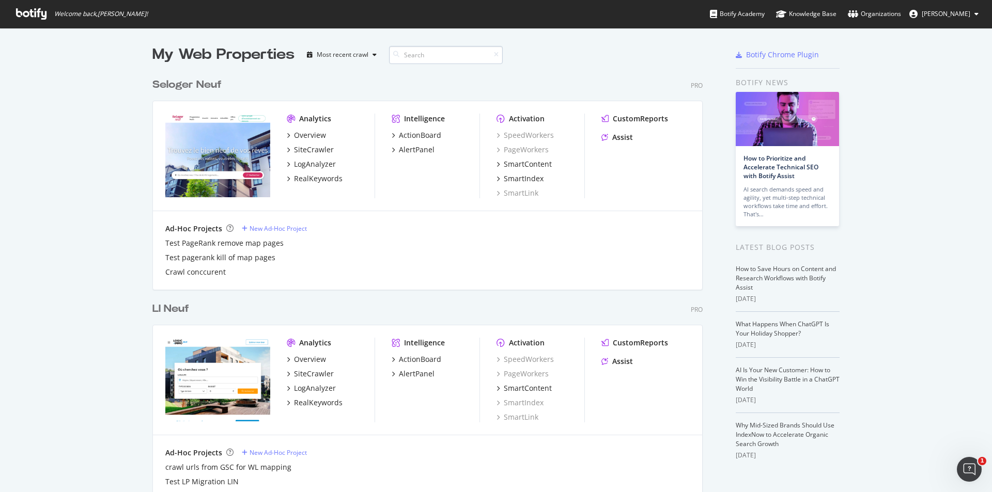
click at [429, 53] on input at bounding box center [446, 55] width 114 height 18
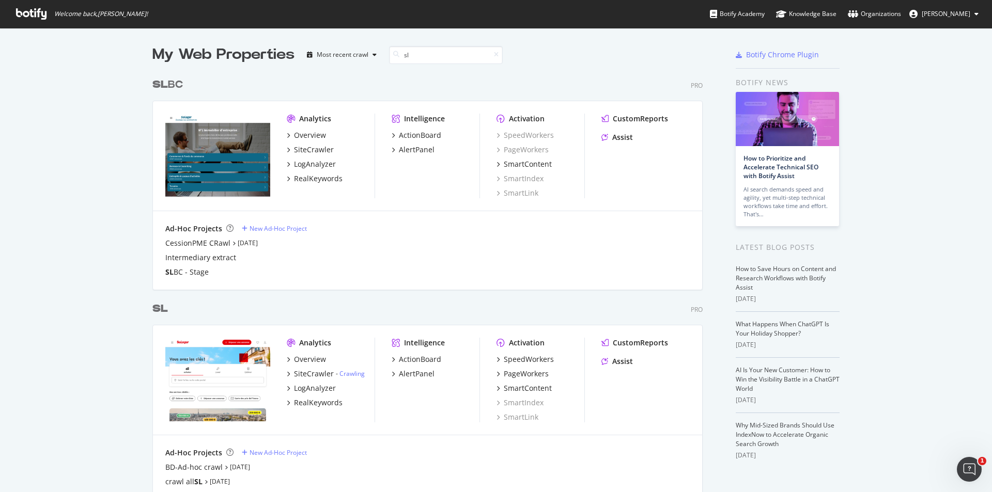
scroll to position [103, 0]
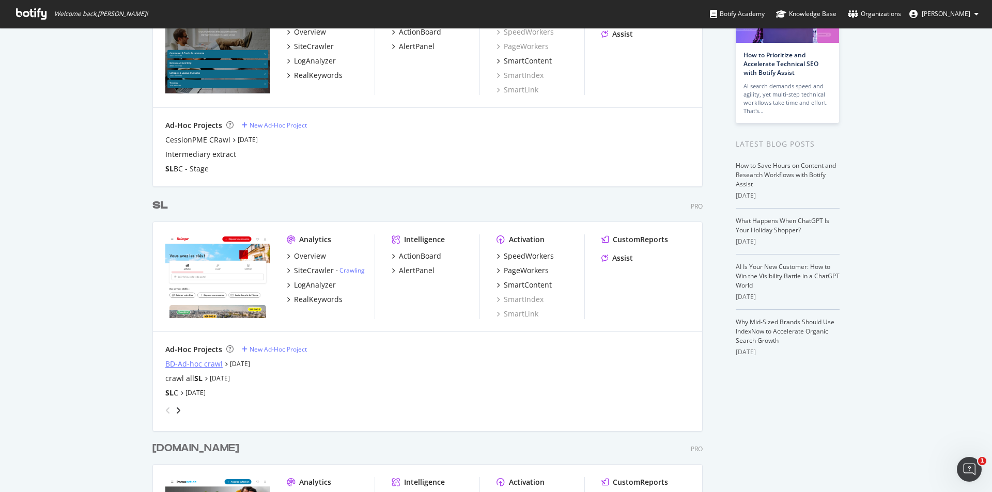
type input "sl"
click at [184, 364] on div "BD-Ad-hoc crawl" at bounding box center [193, 364] width 57 height 10
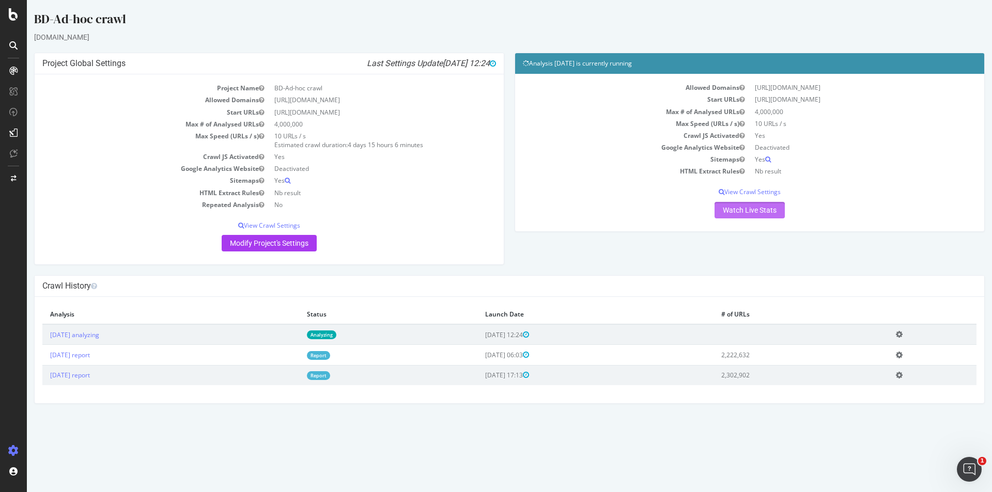
click at [754, 209] on link "Watch Live Stats" at bounding box center [749, 210] width 70 height 17
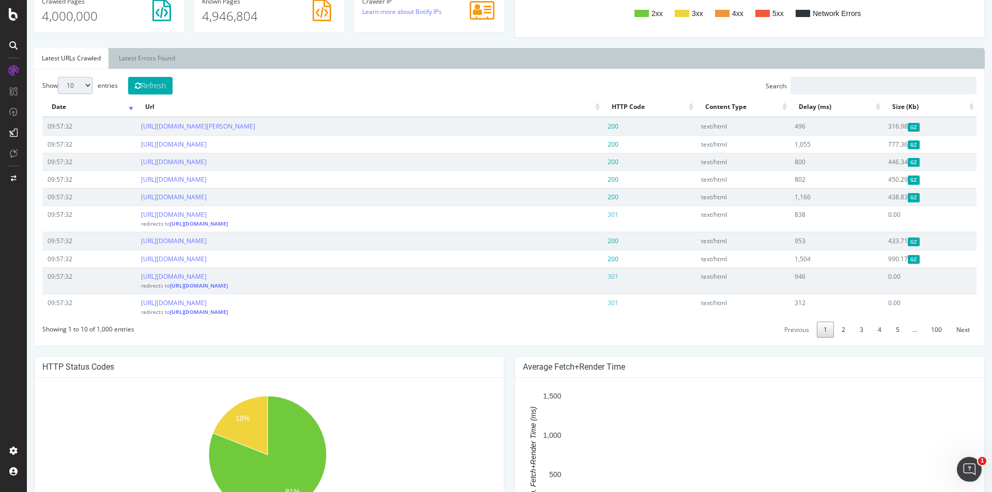
scroll to position [310, 0]
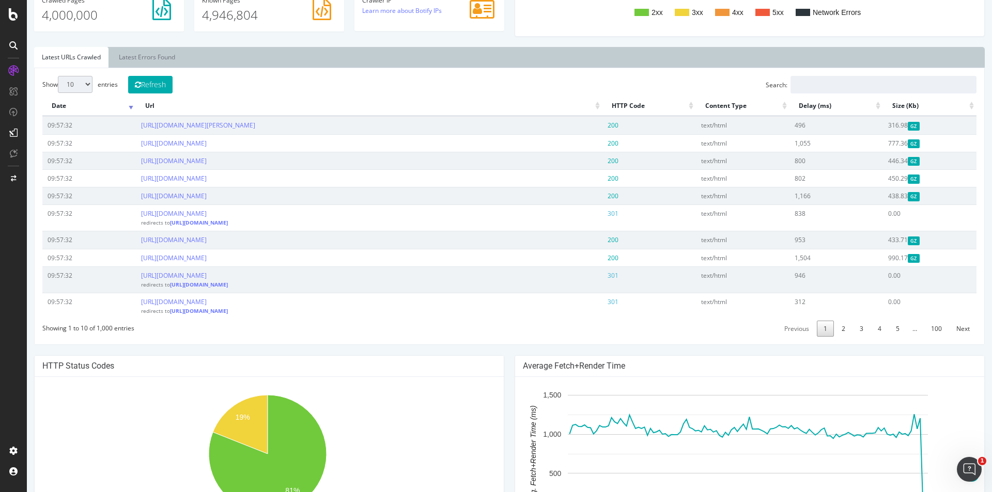
click at [87, 84] on select "10 25 50 100" at bounding box center [75, 84] width 35 height 17
select select "100"
click at [58, 76] on select "10 25 50 100" at bounding box center [75, 84] width 35 height 17
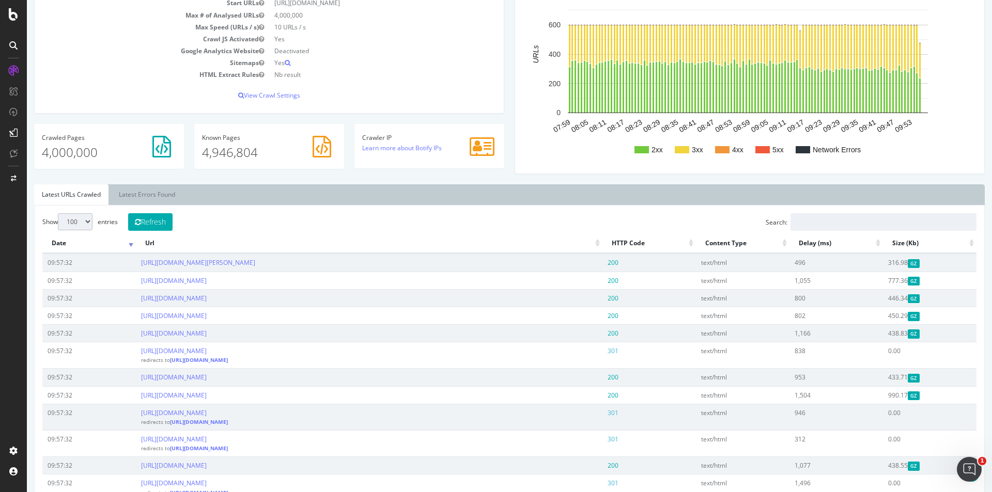
scroll to position [0, 0]
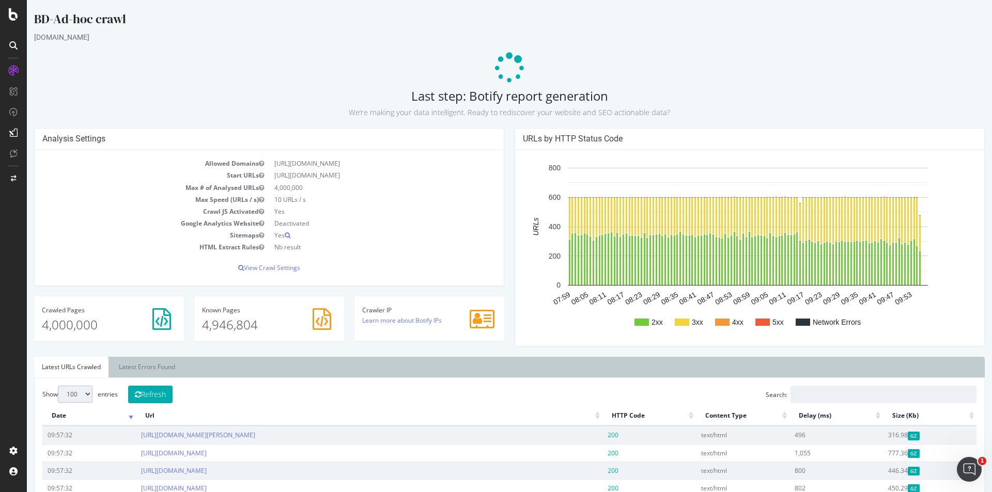
click at [87, 320] on p "4,000,000" at bounding box center [109, 325] width 134 height 18
click at [209, 318] on p "4,946,804" at bounding box center [269, 325] width 134 height 18
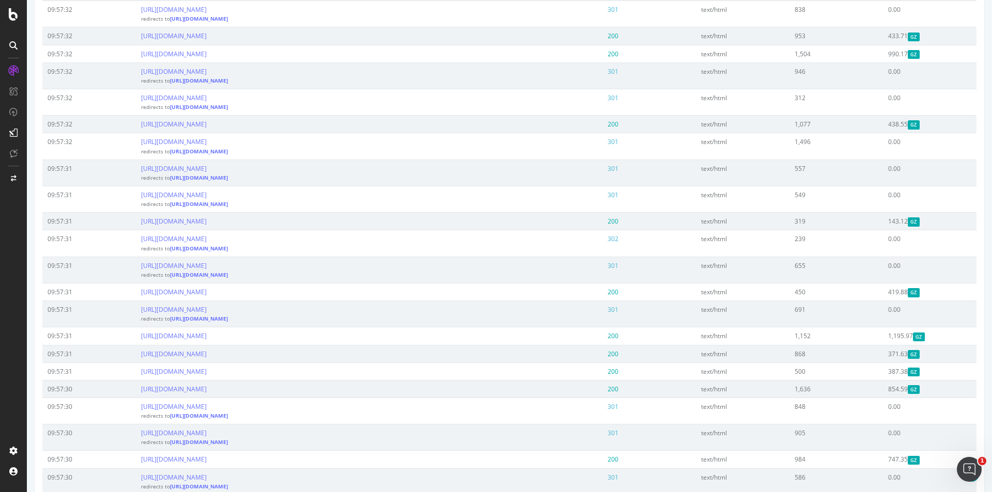
scroll to position [516, 0]
click at [15, 12] on icon at bounding box center [13, 14] width 9 height 12
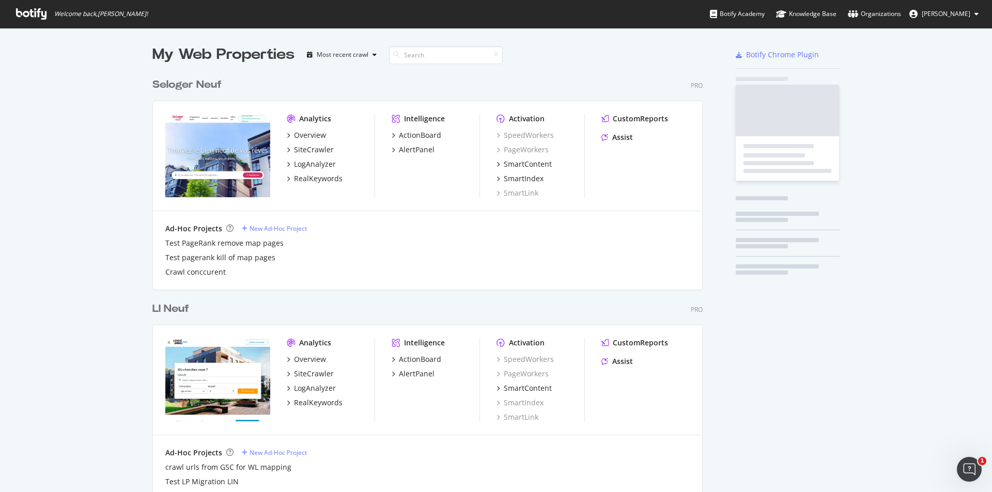
scroll to position [484, 976]
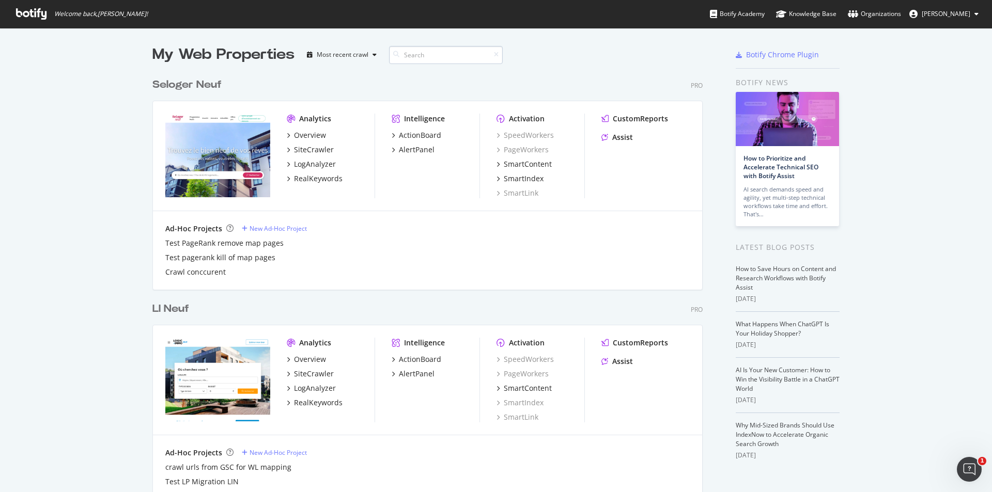
click at [424, 55] on input at bounding box center [446, 55] width 114 height 18
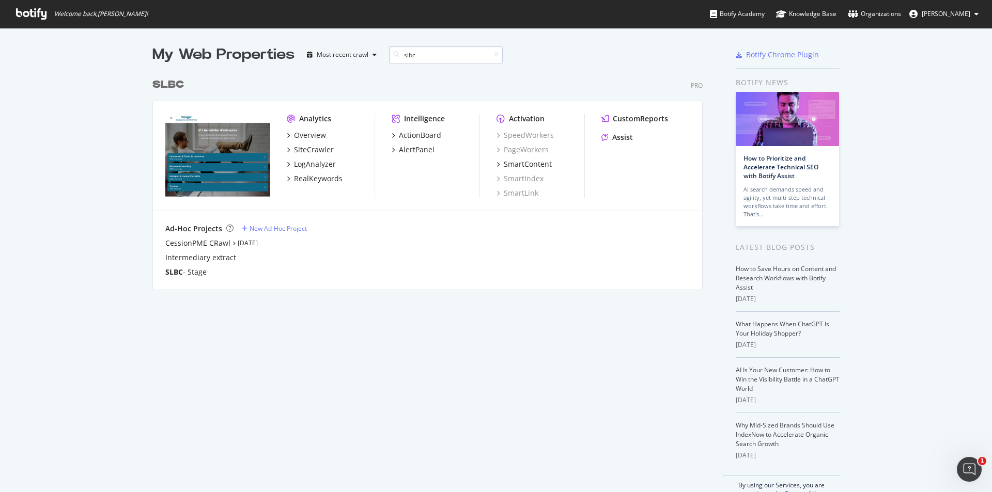
scroll to position [216, 551]
type input "slbc"
click at [305, 151] on div "SiteCrawler" at bounding box center [314, 150] width 40 height 10
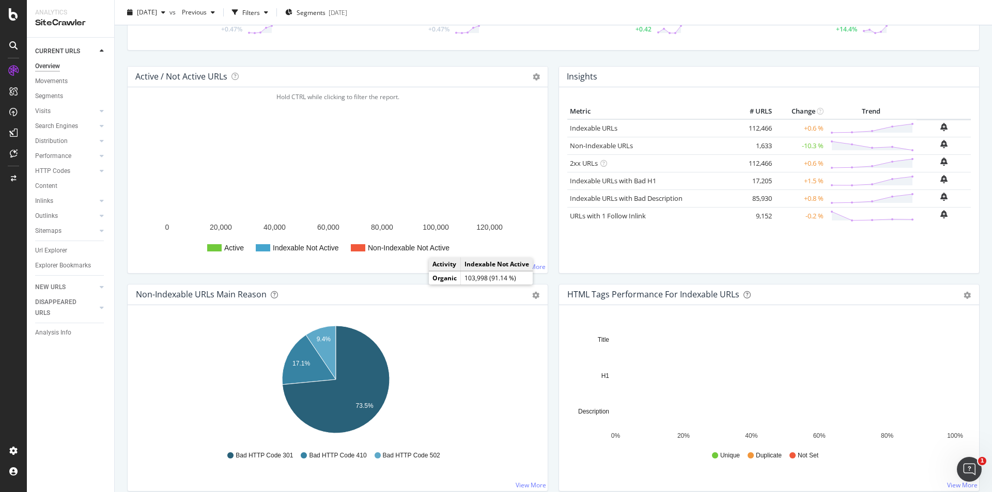
scroll to position [155, 0]
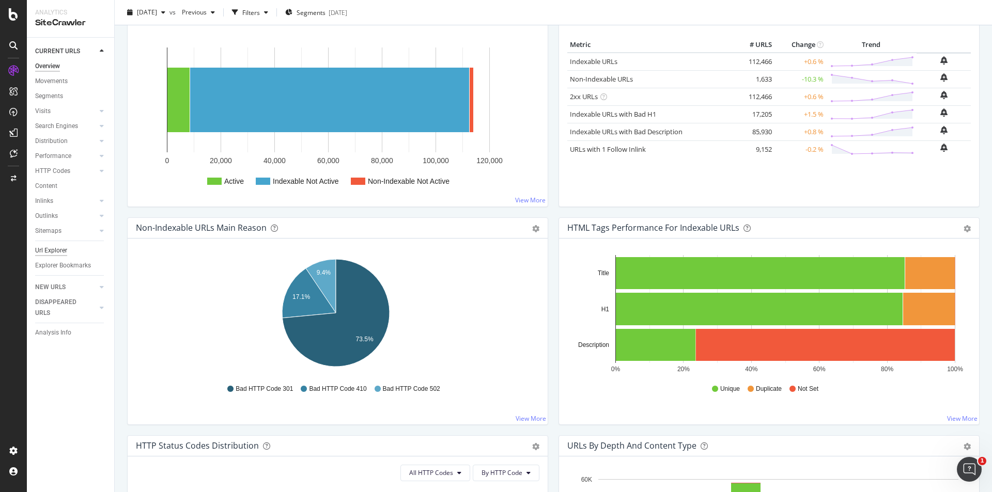
click at [53, 250] on div "Url Explorer" at bounding box center [51, 250] width 32 height 11
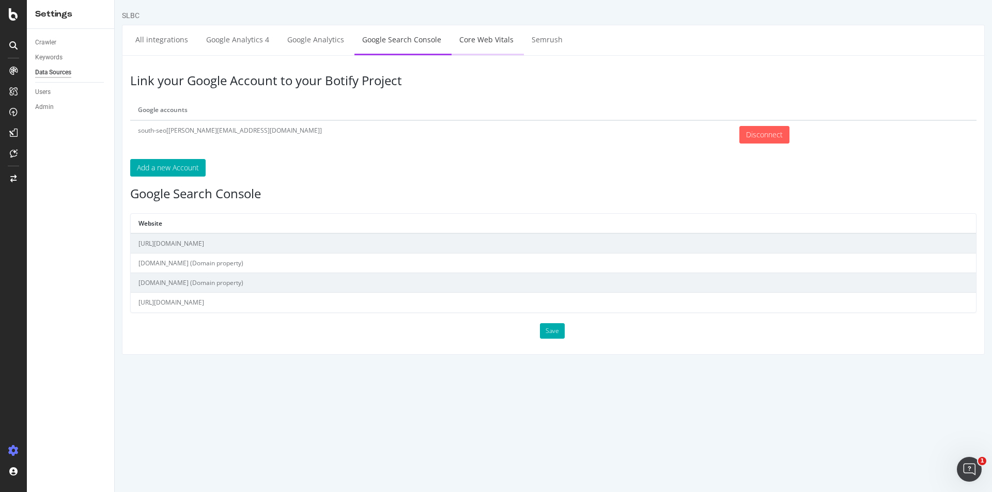
click at [478, 41] on link "Core Web Vitals" at bounding box center [486, 39] width 70 height 28
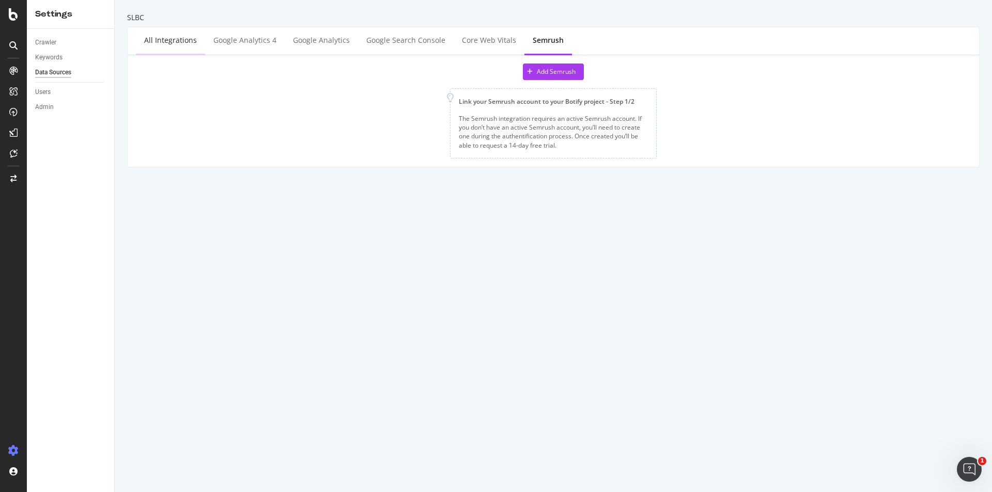
click at [156, 41] on div "All integrations" at bounding box center [170, 40] width 53 height 10
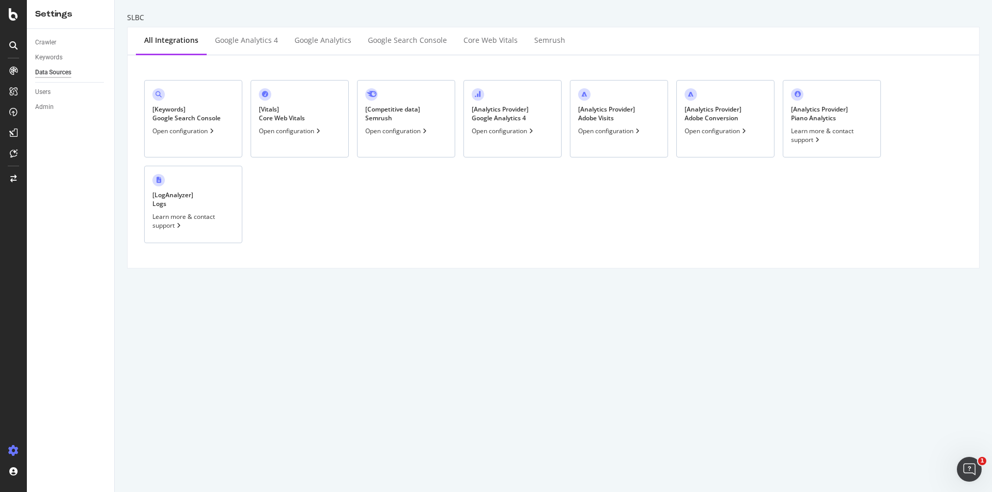
click at [197, 193] on div "[ LogAnalyzer ] Logs Learn more & contact support" at bounding box center [193, 204] width 98 height 77
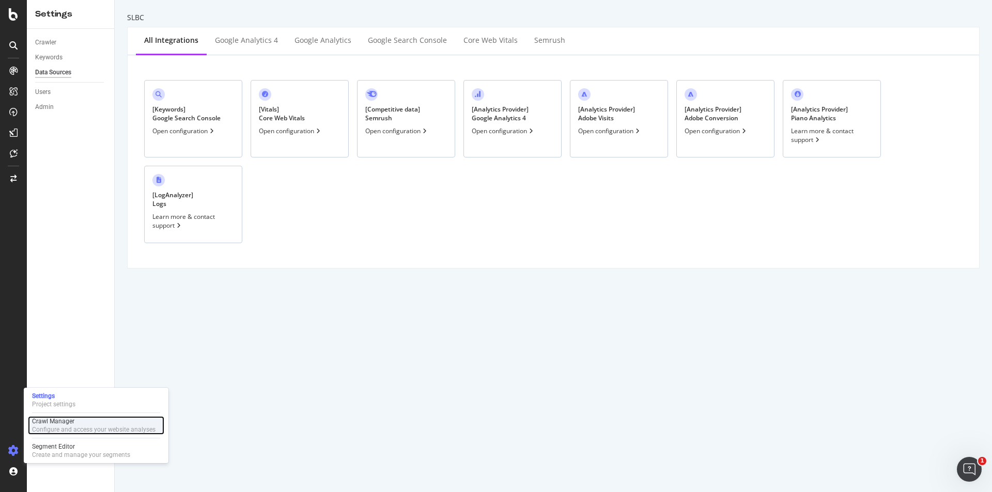
click at [64, 426] on div "Configure and access your website analyses" at bounding box center [93, 430] width 123 height 8
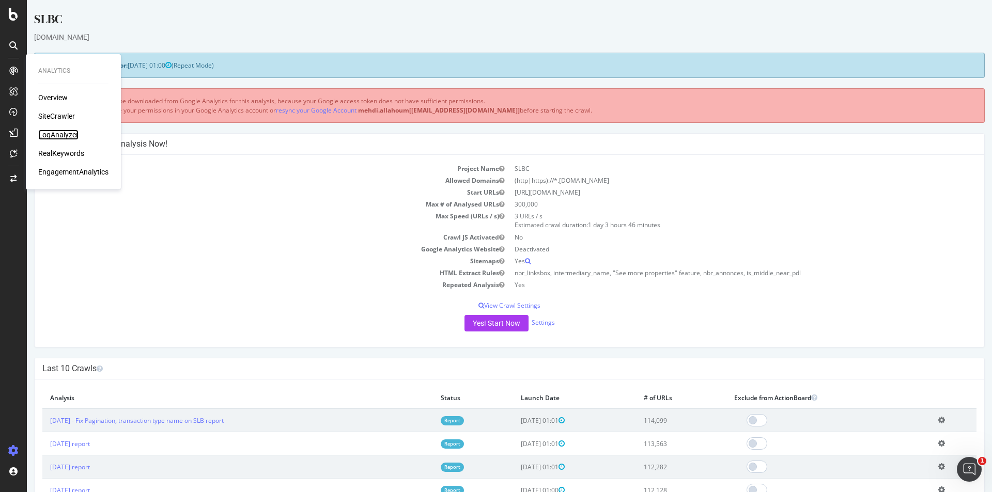
click at [70, 131] on div "LogAnalyzer" at bounding box center [58, 135] width 40 height 10
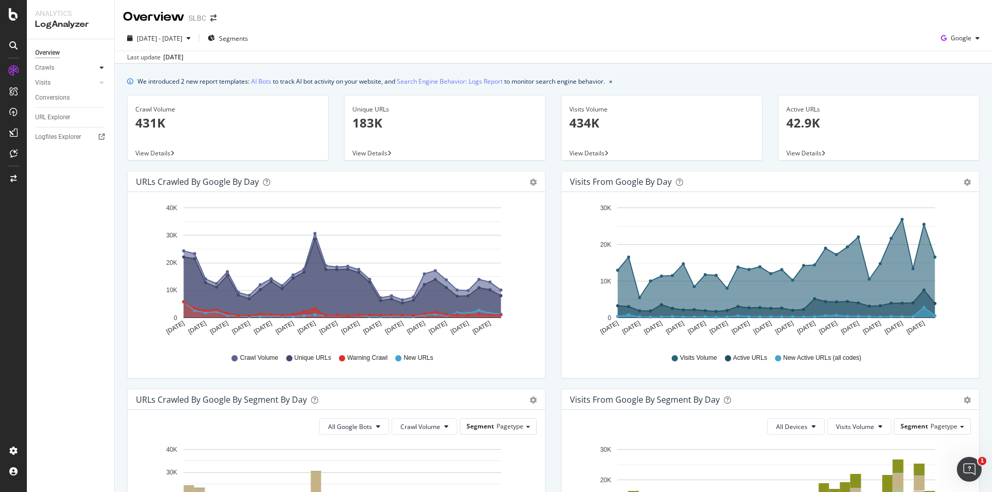
click at [98, 66] on div at bounding box center [102, 67] width 10 height 10
click at [62, 126] on div "HTTP Codes" at bounding box center [57, 123] width 35 height 11
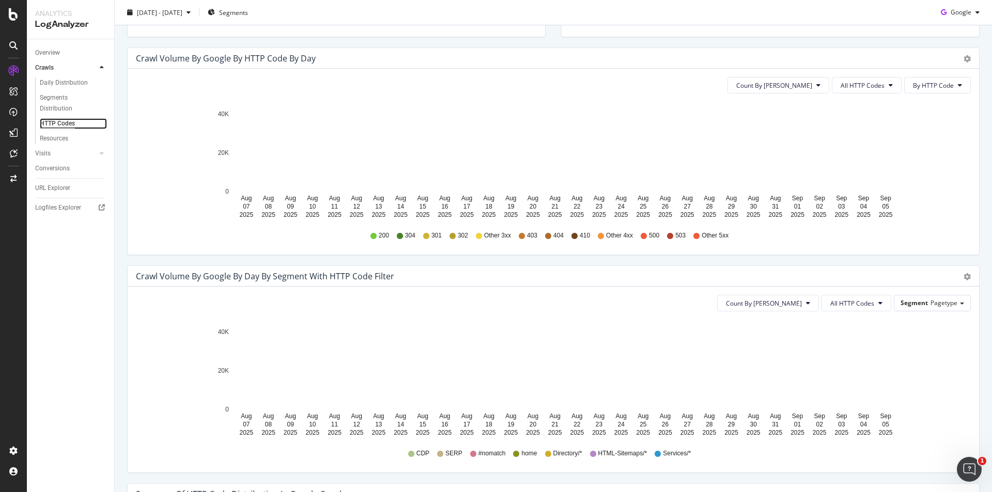
scroll to position [258, 0]
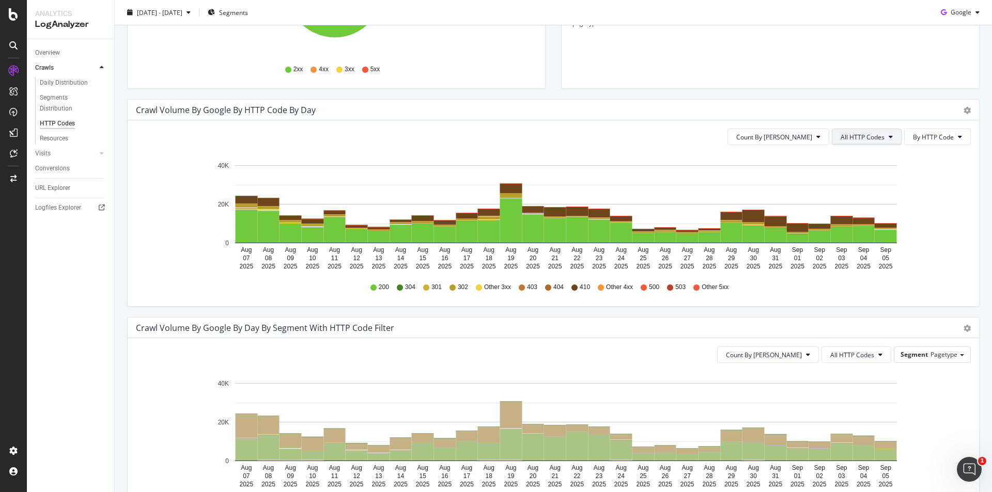
click at [860, 137] on span "All HTTP Codes" at bounding box center [862, 137] width 44 height 9
click at [858, 196] on span "Bad HTTP Codes" at bounding box center [860, 195] width 52 height 9
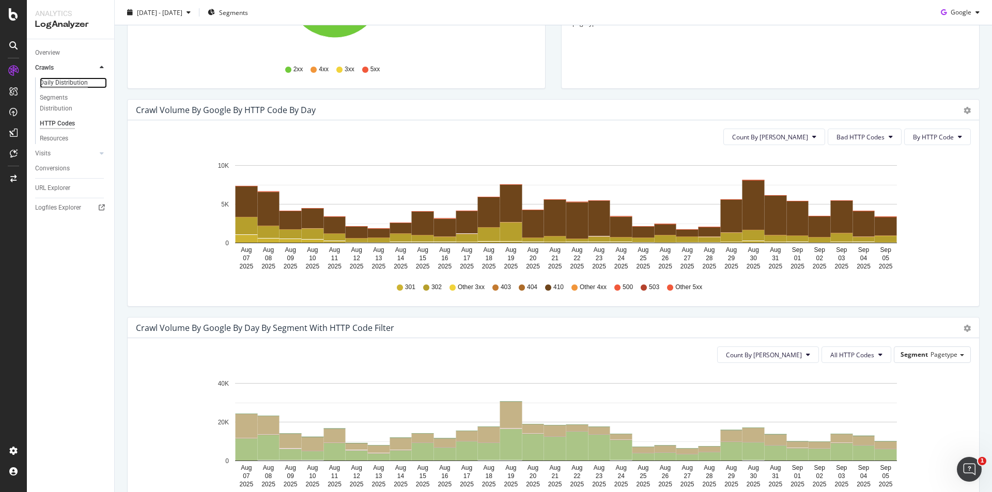
click at [72, 84] on div "Daily Distribution" at bounding box center [64, 82] width 48 height 11
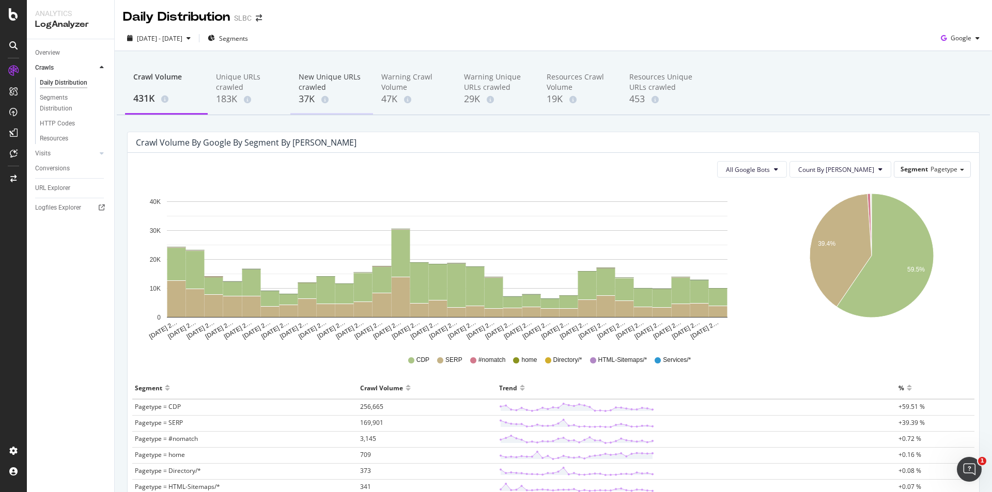
click at [310, 85] on div "New Unique URLs crawled" at bounding box center [332, 82] width 66 height 21
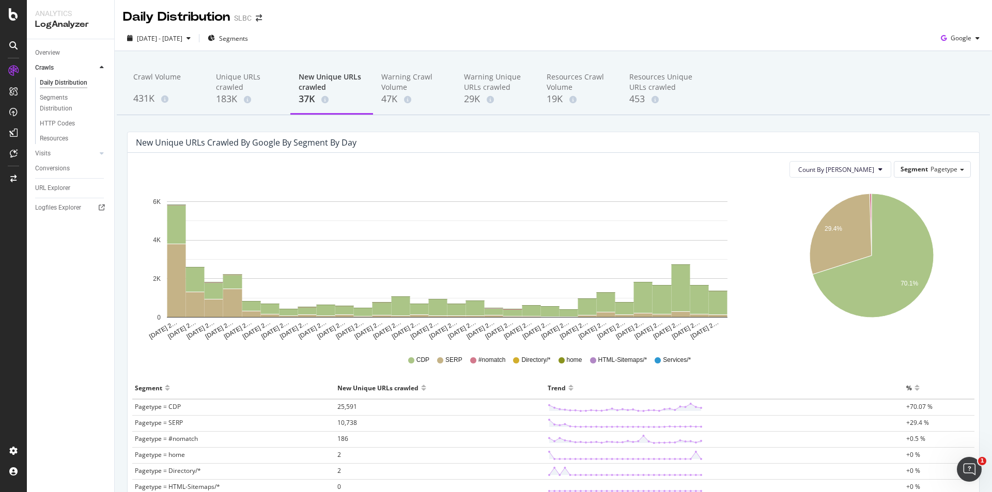
click at [461, 24] on div "Daily Distribution SLBC" at bounding box center [553, 13] width 877 height 26
click at [4, 13] on div at bounding box center [13, 14] width 25 height 12
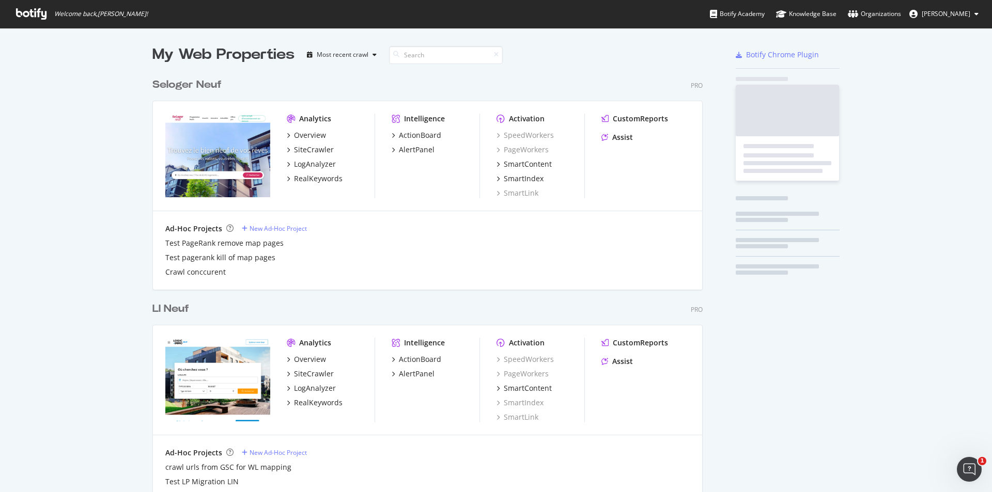
scroll to position [484, 976]
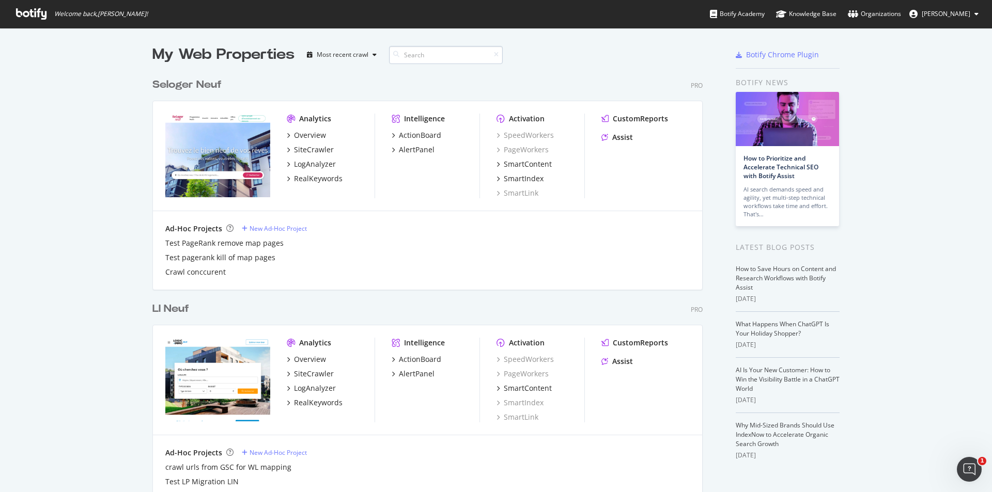
click at [443, 57] on input at bounding box center [446, 55] width 114 height 18
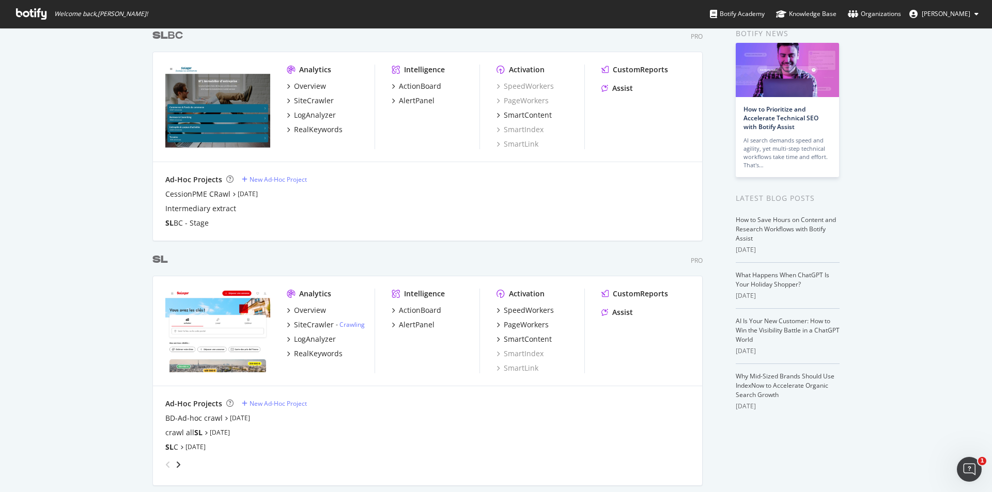
scroll to position [52, 0]
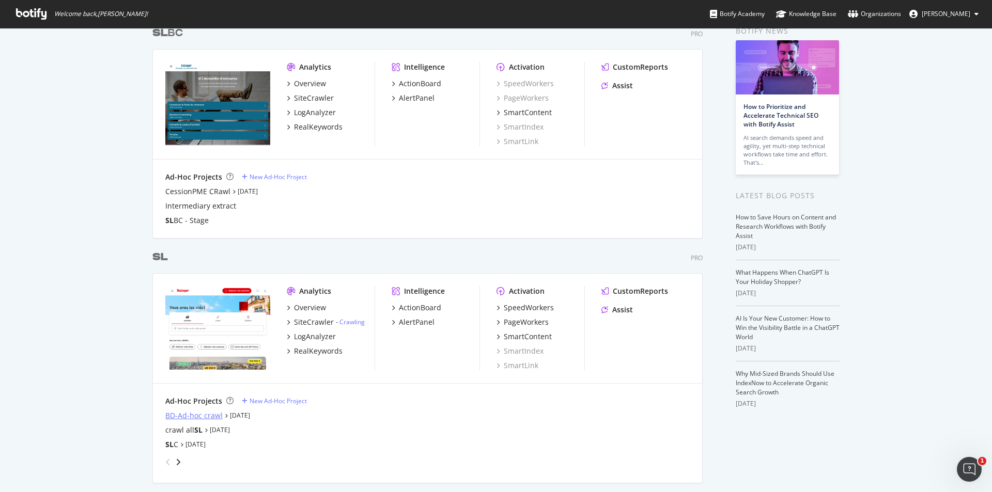
type input "sl"
click at [196, 417] on div "BD-Ad-hoc crawl" at bounding box center [193, 416] width 57 height 10
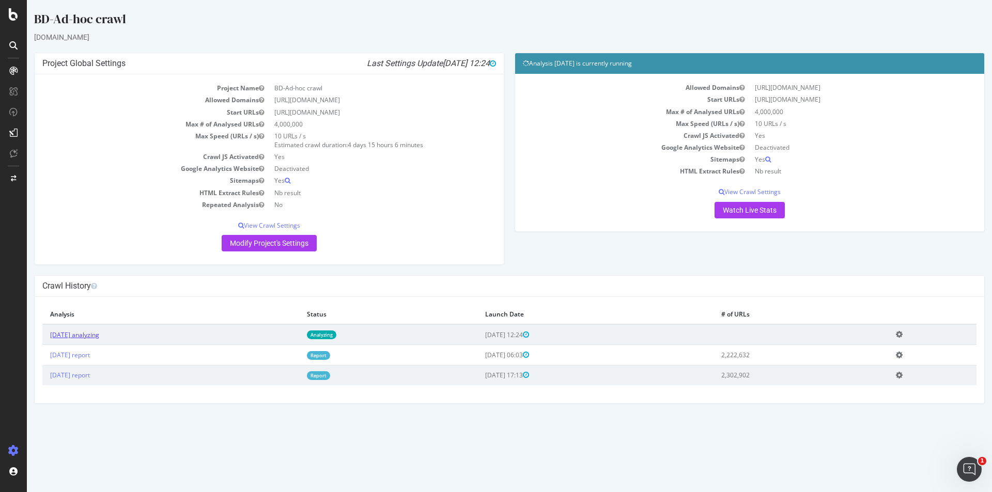
click at [92, 333] on link "[DATE] analyzing" at bounding box center [74, 335] width 49 height 9
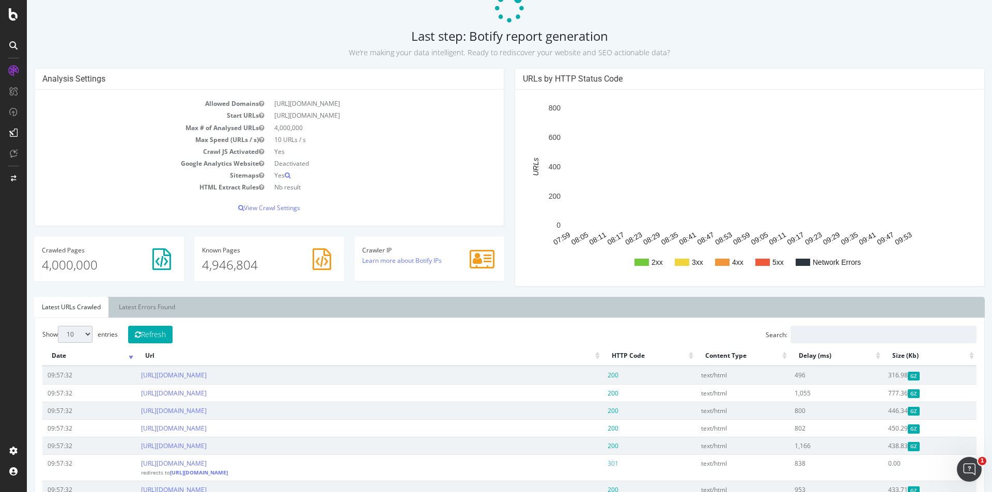
scroll to position [52, 0]
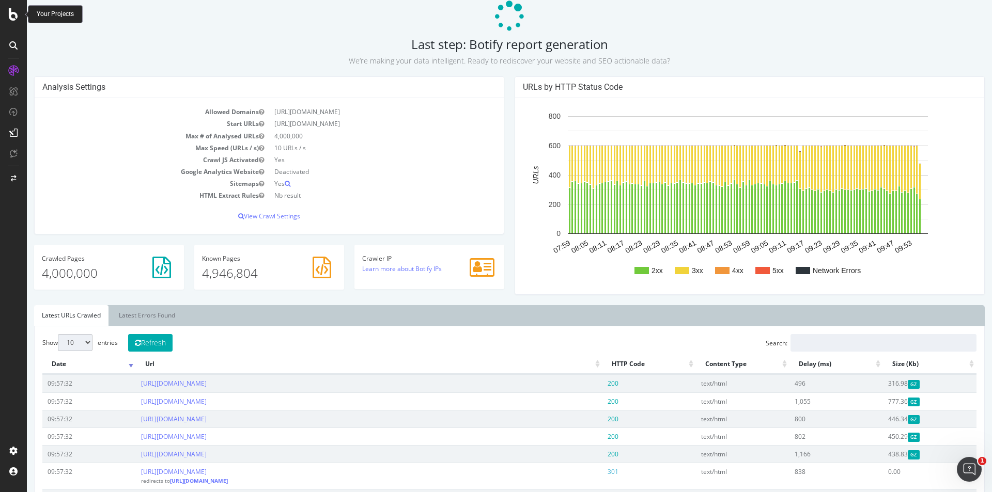
click at [17, 12] on icon at bounding box center [13, 14] width 9 height 12
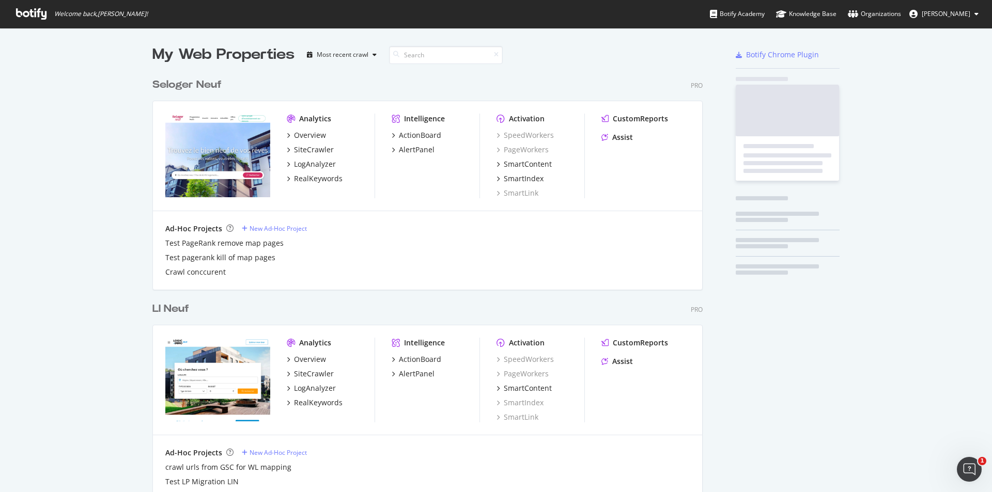
scroll to position [484, 976]
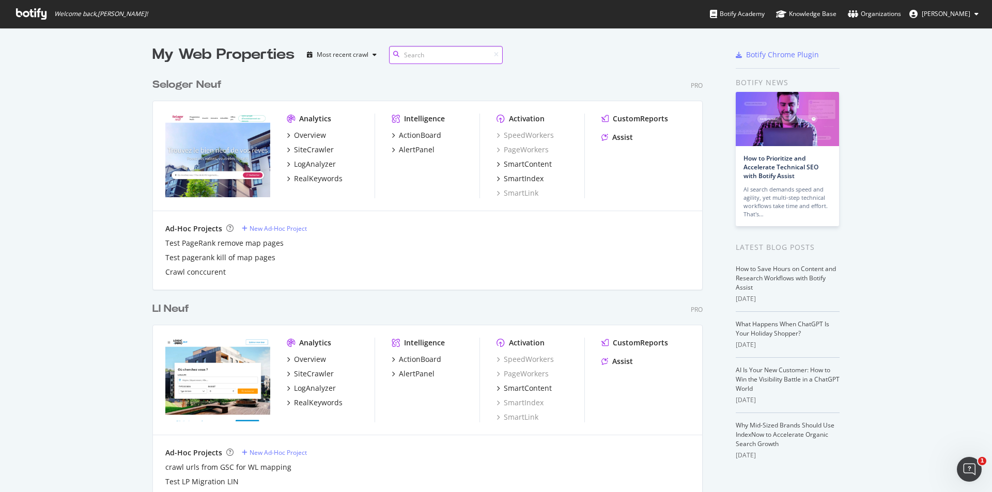
click at [443, 55] on input at bounding box center [446, 55] width 114 height 18
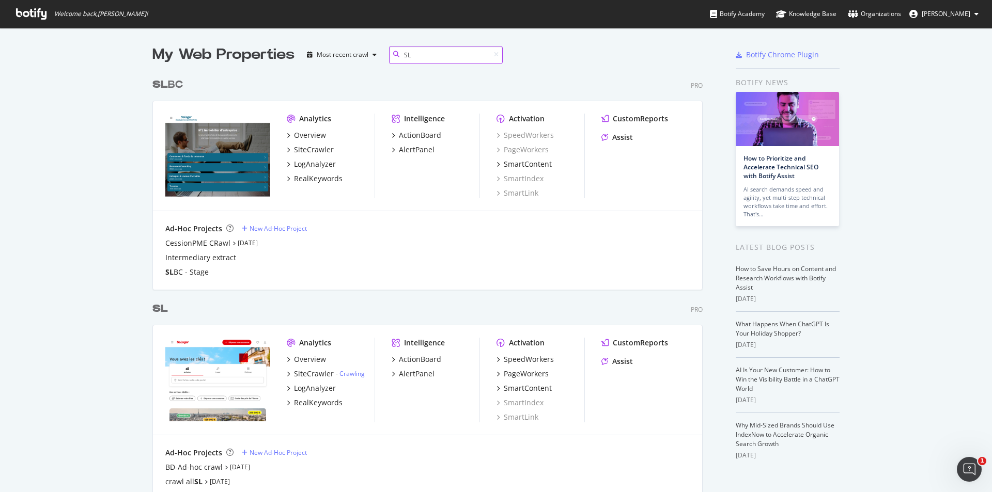
scroll to position [1092, 551]
type input "SL"
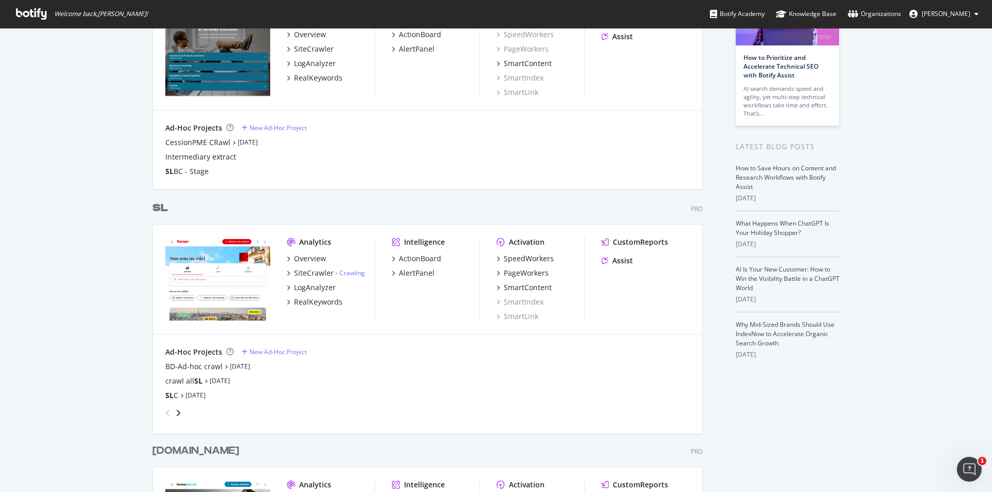
scroll to position [103, 0]
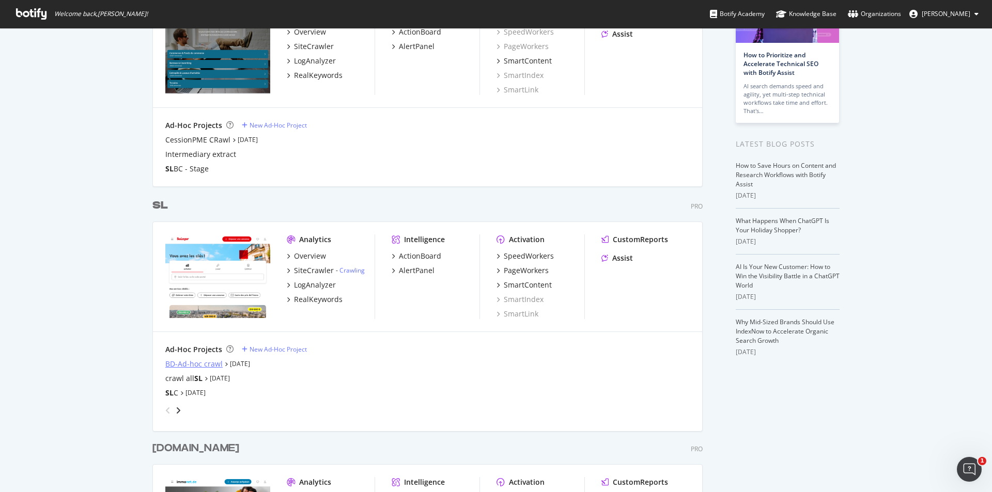
click at [199, 362] on div "BD-Ad-hoc crawl" at bounding box center [193, 364] width 57 height 10
